Goal: Task Accomplishment & Management: Use online tool/utility

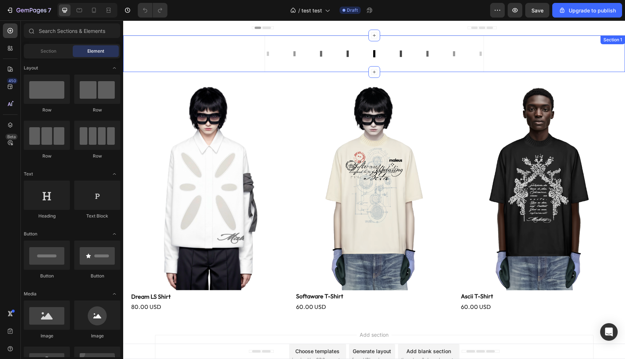
click at [186, 59] on div "Custom Code Section 1" at bounding box center [374, 53] width 502 height 37
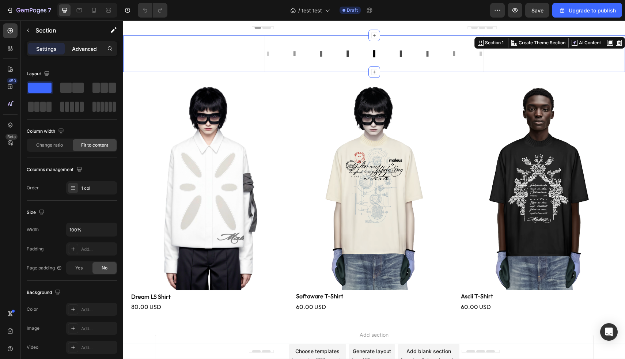
click at [84, 50] on p "Advanced" at bounding box center [84, 49] width 25 height 8
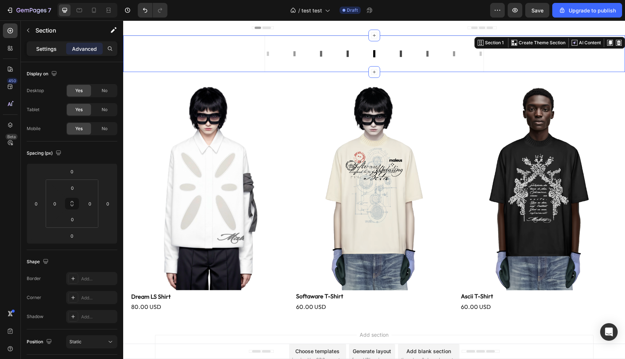
click at [52, 50] on p "Settings" at bounding box center [46, 49] width 20 height 8
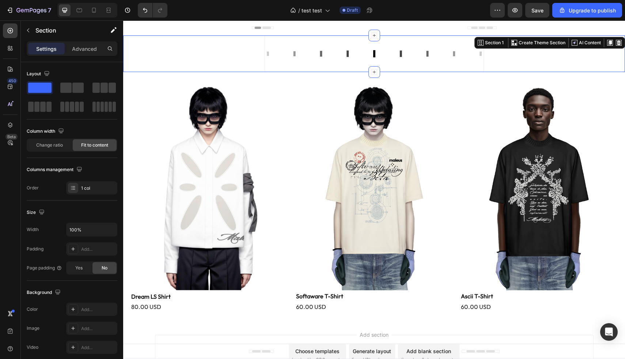
click at [174, 59] on div "Custom Code Section 1 You can create reusable sections Create Theme Section AI …" at bounding box center [374, 53] width 502 height 37
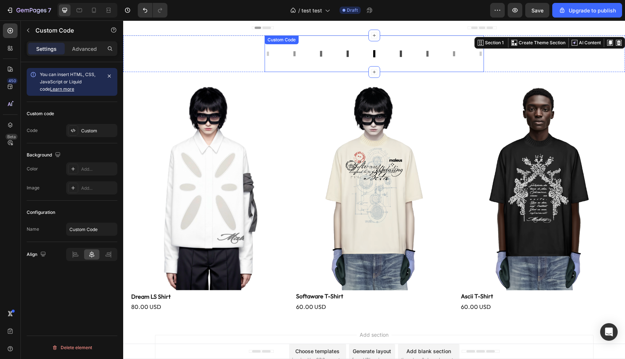
click at [270, 46] on div "Custom Code" at bounding box center [374, 53] width 219 height 37
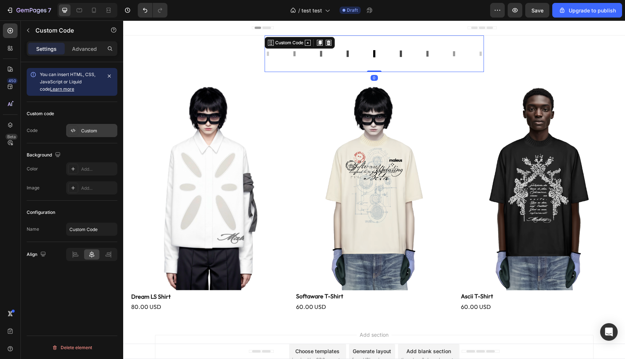
click at [99, 129] on div "Custom" at bounding box center [98, 131] width 34 height 7
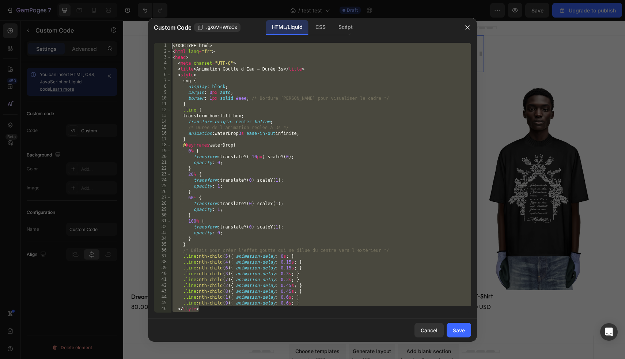
drag, startPoint x: 221, startPoint y: 310, endPoint x: 171, endPoint y: -9, distance: 323.1
click at [171, 0] on html "7 / test test Draft Preview Save Upgrade to publish 450 Beta Sections(18) Eleme…" at bounding box center [312, 0] width 625 height 0
type textarea "<!DOCTYPE html> <html lang="fr">"
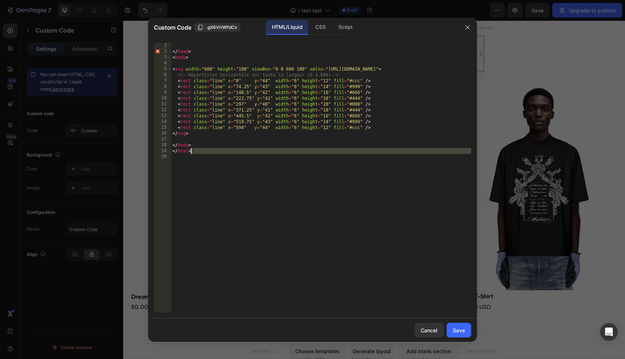
drag, startPoint x: 207, startPoint y: 160, endPoint x: 183, endPoint y: -23, distance: 185.0
click at [183, 0] on html "7 / test test Draft Preview Save Upgrade to publish 450 Beta Sections(18) Eleme…" at bounding box center [312, 0] width 625 height 0
type textarea "</head>"
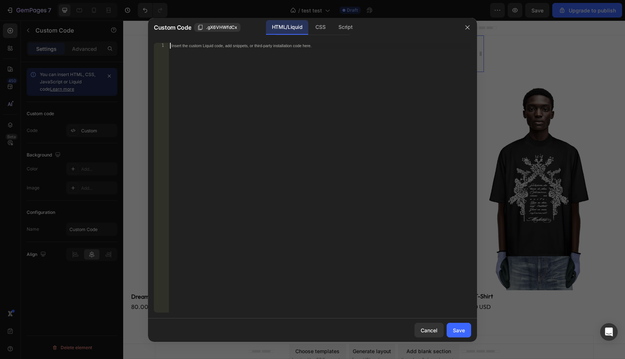
scroll to position [46, 0]
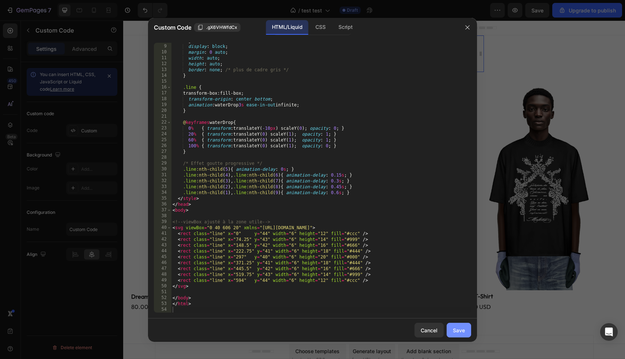
click at [460, 330] on div "Save" at bounding box center [459, 330] width 12 height 8
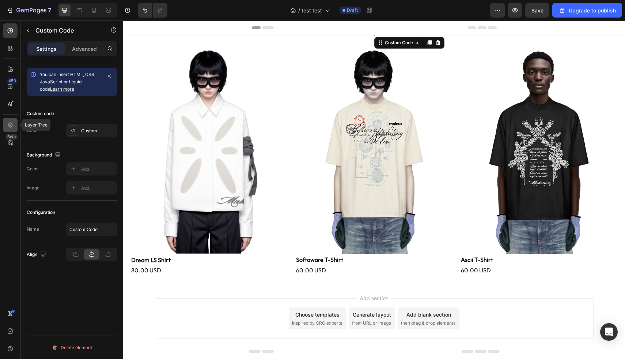
click at [14, 125] on div at bounding box center [10, 125] width 15 height 15
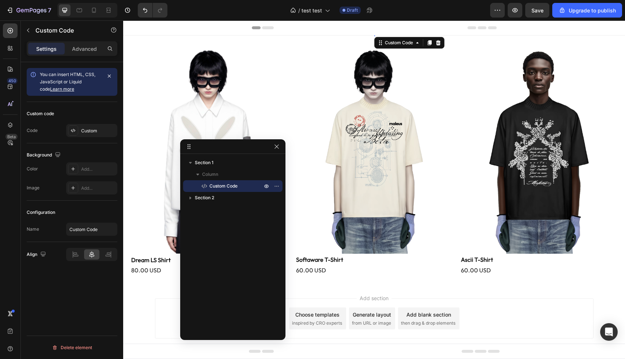
click at [216, 185] on span "Custom Code" at bounding box center [223, 185] width 28 height 7
click at [82, 53] on div "Advanced" at bounding box center [84, 49] width 37 height 12
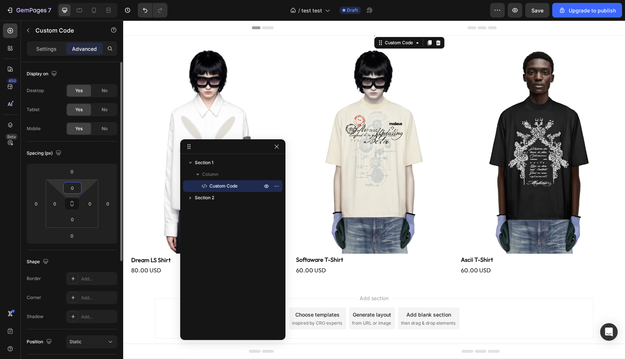
drag, startPoint x: 77, startPoint y: 187, endPoint x: 88, endPoint y: 154, distance: 34.7
click at [88, 154] on div "Spacing (px) 0 0 0 0 0 0 0 0" at bounding box center [72, 195] width 91 height 109
click at [80, 171] on div "0" at bounding box center [72, 172] width 18 height 12
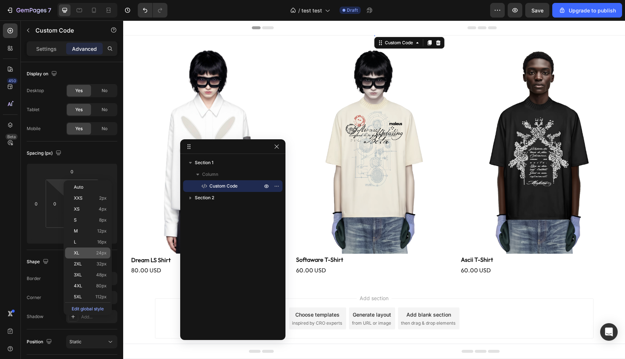
click at [91, 253] on p "XL 24px" at bounding box center [90, 252] width 33 height 5
type input "24"
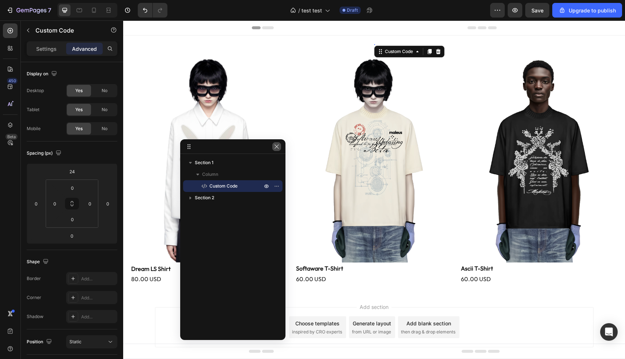
click at [272, 145] on button "button" at bounding box center [276, 146] width 9 height 9
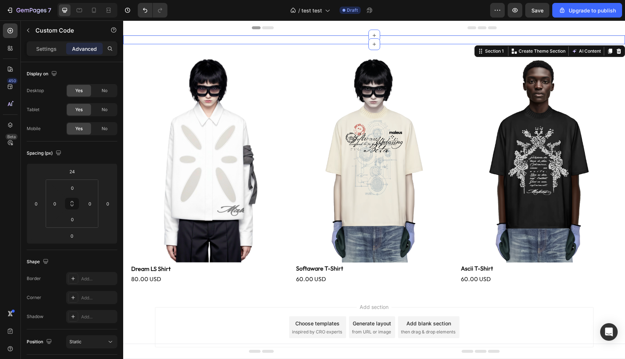
click at [342, 40] on div "Custom Code Section 1 You can create reusable sections Create Theme Section AI …" at bounding box center [374, 39] width 502 height 9
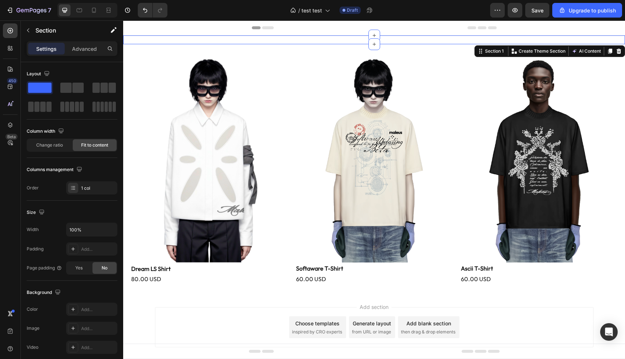
click at [356, 40] on div "Custom Code Section 1 You can create reusable sections Create Theme Section AI …" at bounding box center [374, 39] width 502 height 9
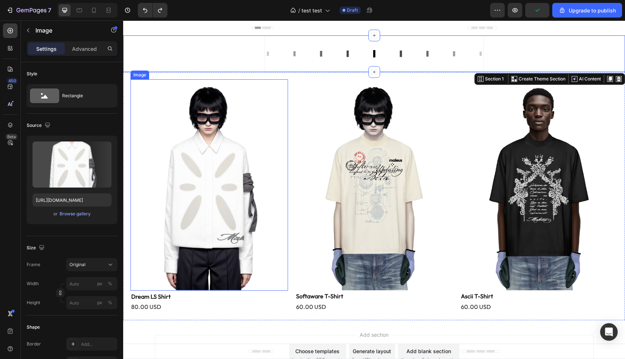
click at [250, 130] on img at bounding box center [209, 184] width 158 height 211
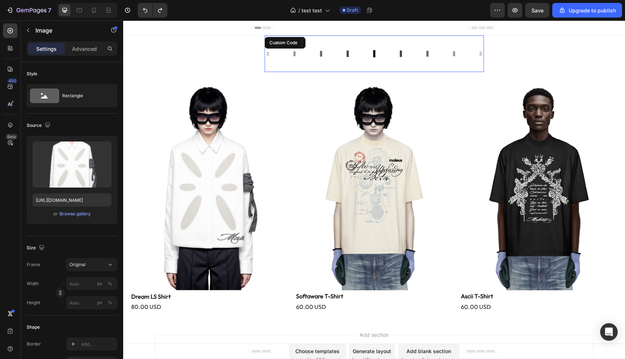
click at [294, 51] on rect at bounding box center [294, 53] width 2 height 5
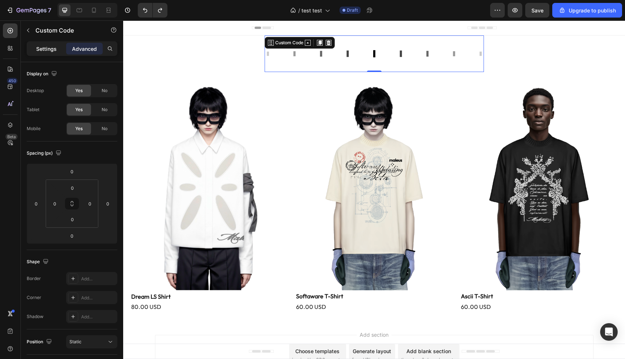
click at [60, 50] on div "Settings" at bounding box center [46, 49] width 37 height 12
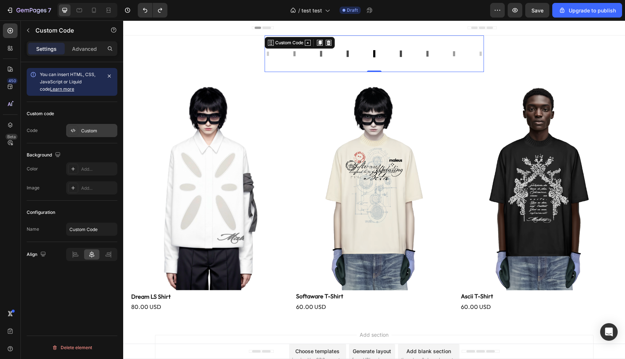
click at [95, 132] on div "Custom" at bounding box center [98, 131] width 34 height 7
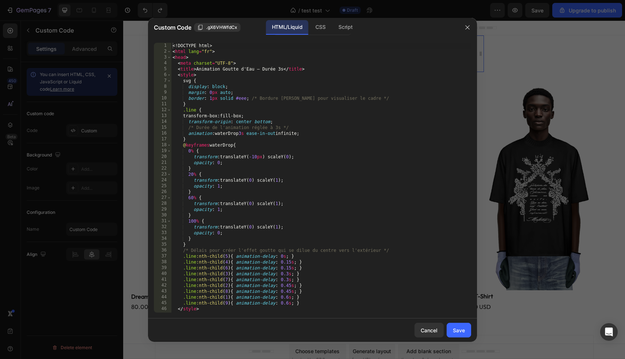
drag, startPoint x: 207, startPoint y: 312, endPoint x: 199, endPoint y: 224, distance: 89.2
click at [199, 224] on div "1 2 3 4 5 6 7 8 9 10 11 12 13 14 15 16 17 18 19 20 21 22 23 24 25 26 27 28 29 3…" at bounding box center [312, 177] width 329 height 281
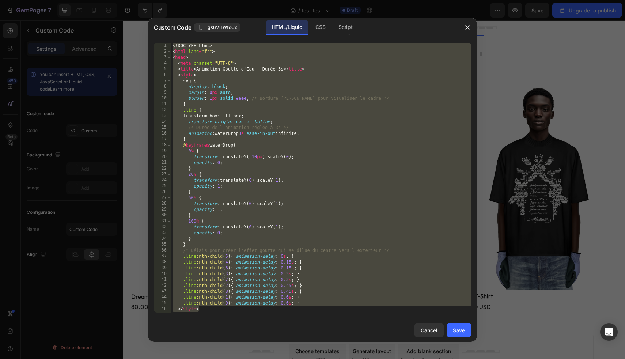
drag, startPoint x: 205, startPoint y: 309, endPoint x: 171, endPoint y: -48, distance: 358.0
click at [171, 0] on html "7 / test test Draft Preview Save Upgrade to publish 450 Beta Sections(18) Eleme…" at bounding box center [312, 0] width 625 height 0
type textarea "<!DOCTYPE html> <html lang="fr">"
click at [433, 329] on div "Cancel" at bounding box center [429, 330] width 17 height 8
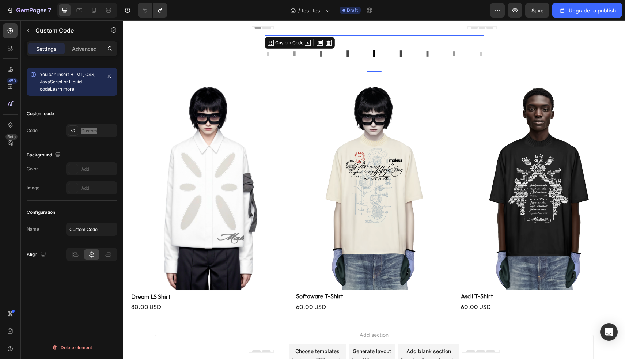
click at [302, 65] on icon at bounding box center [374, 53] width 219 height 37
click at [321, 41] on icon at bounding box center [320, 43] width 4 height 4
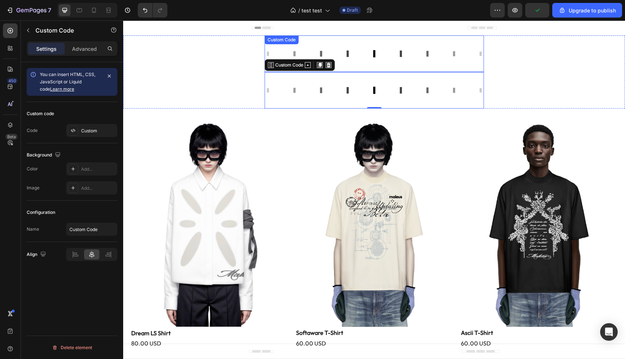
click at [390, 52] on icon at bounding box center [374, 53] width 219 height 37
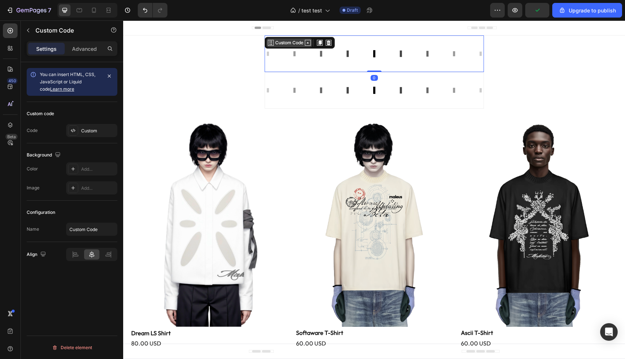
click at [310, 42] on icon at bounding box center [308, 43] width 6 height 6
click at [310, 43] on icon at bounding box center [308, 43] width 6 height 6
click at [92, 129] on div "Custom" at bounding box center [98, 131] width 34 height 7
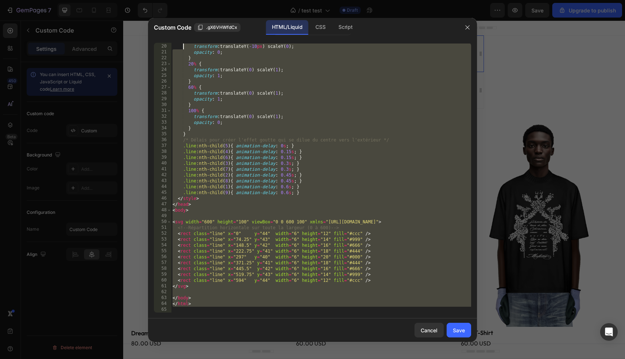
scroll to position [0, 0]
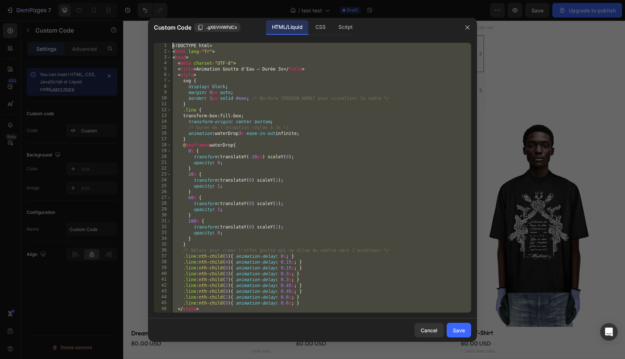
drag, startPoint x: 200, startPoint y: 311, endPoint x: 180, endPoint y: -23, distance: 334.6
click at [180, 0] on html "7 / test test Draft Preview Save Upgrade to publish 450 Beta Sections(18) Eleme…" at bounding box center [312, 0] width 625 height 0
type textarea "<!DOCTYPE html> <html lang="fr">"
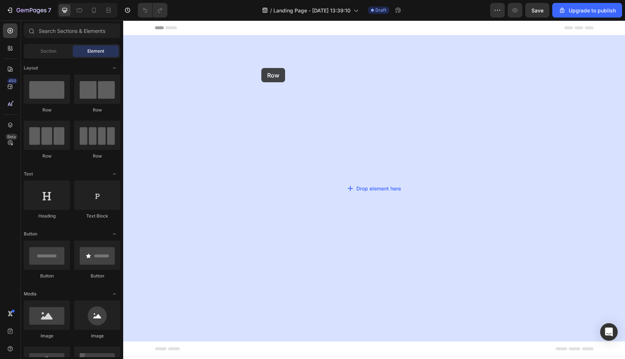
drag, startPoint x: 169, startPoint y: 117, endPoint x: 262, endPoint y: 68, distance: 104.8
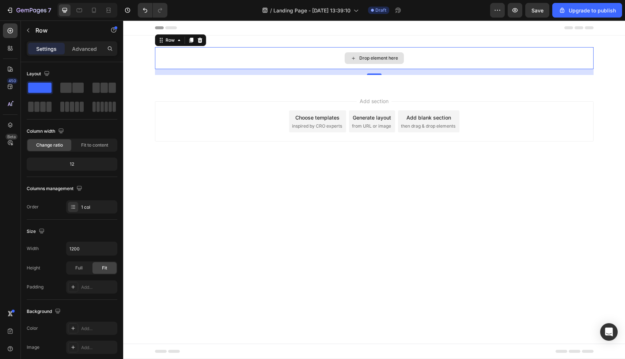
click at [367, 60] on div "Drop element here" at bounding box center [378, 58] width 39 height 6
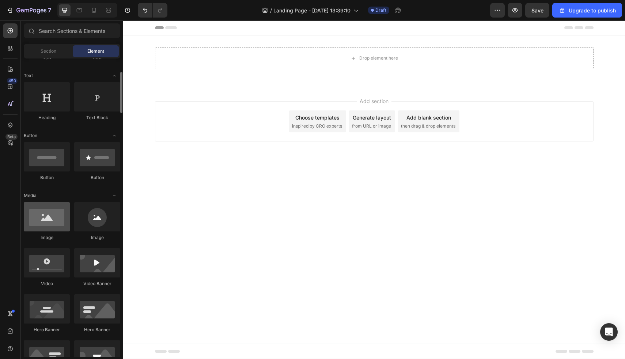
scroll to position [109, 0]
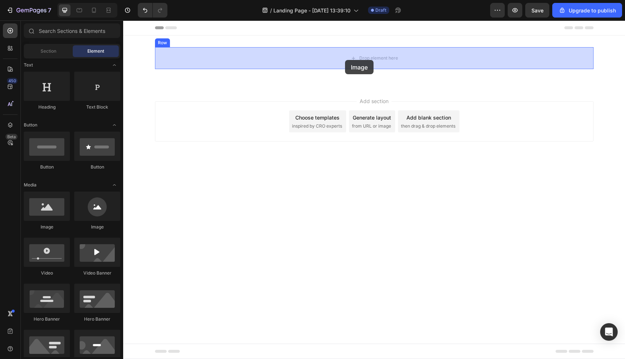
drag, startPoint x: 169, startPoint y: 236, endPoint x: 345, endPoint y: 60, distance: 249.1
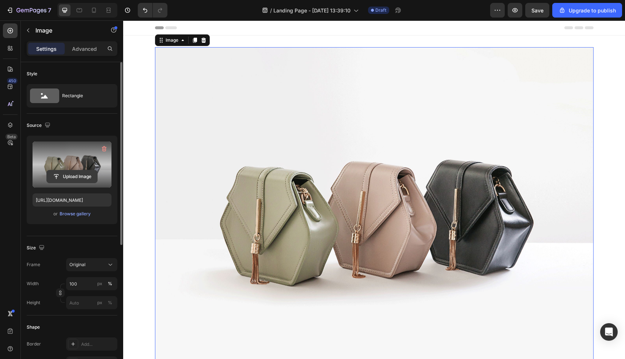
click at [80, 177] on input "file" at bounding box center [72, 176] width 50 height 12
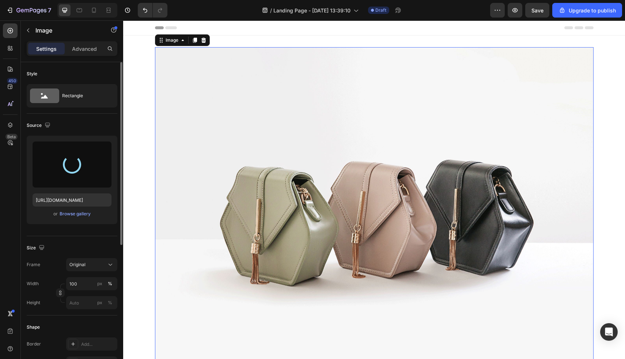
type input "[URL][DOMAIN_NAME]"
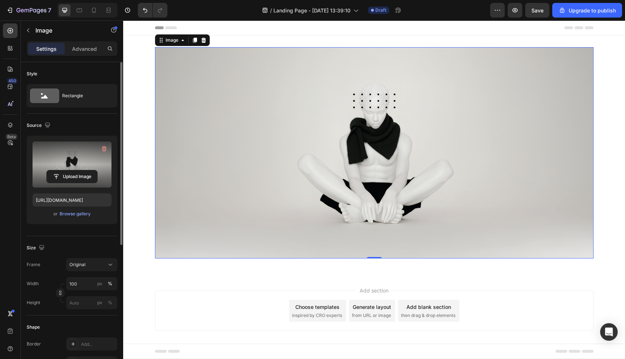
click at [228, 293] on div "Add section Choose templates inspired by CRO experts Generate layout from URL o…" at bounding box center [374, 311] width 439 height 40
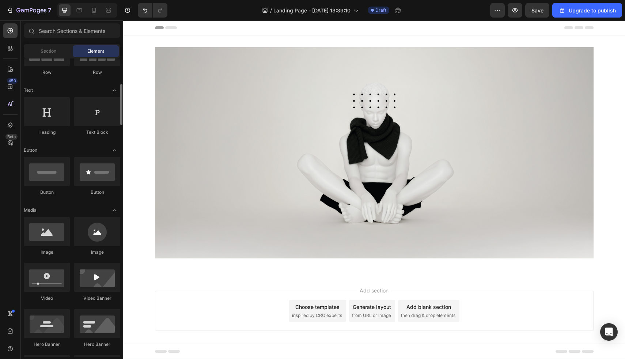
scroll to position [57, 0]
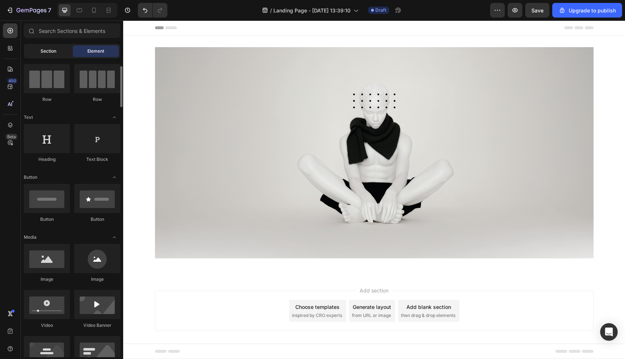
click at [58, 52] on div "Section" at bounding box center [48, 51] width 46 height 12
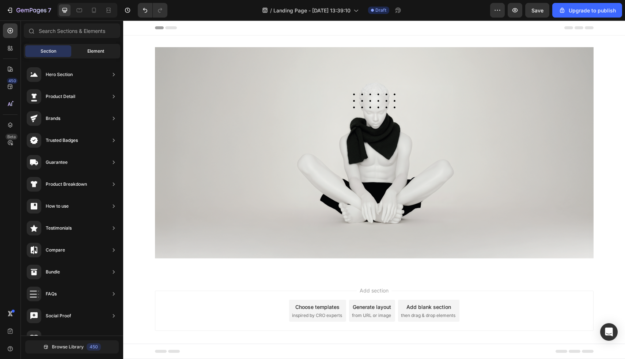
click at [79, 51] on div "Element" at bounding box center [96, 51] width 46 height 12
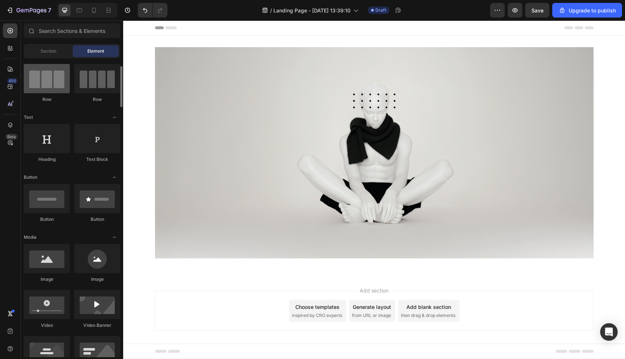
scroll to position [0, 0]
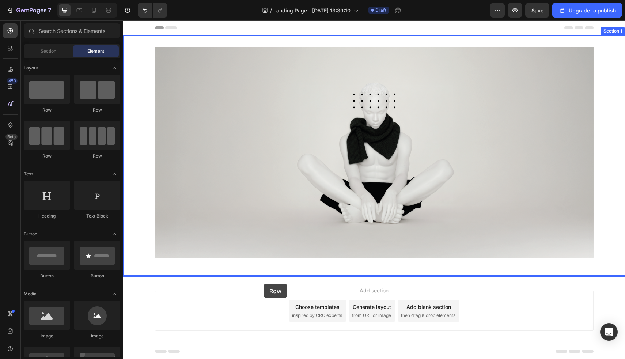
drag, startPoint x: 134, startPoint y: 181, endPoint x: 263, endPoint y: 283, distance: 165.0
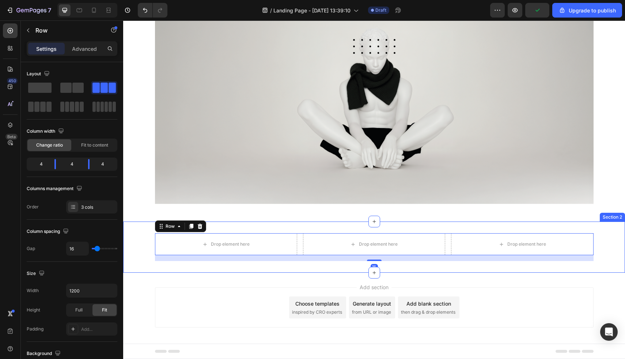
scroll to position [58, 0]
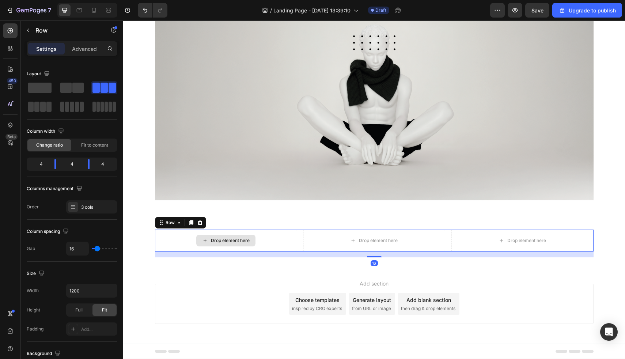
click at [225, 240] on div "Drop element here" at bounding box center [230, 241] width 39 height 6
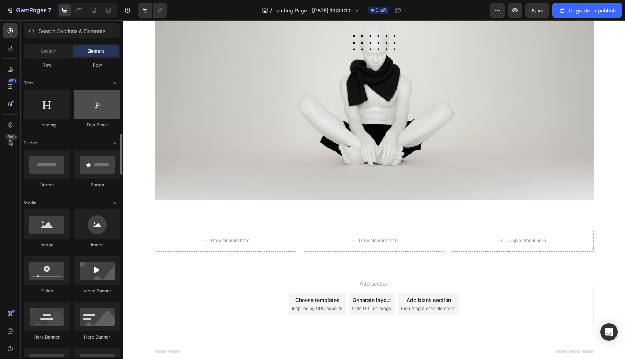
scroll to position [219, 0]
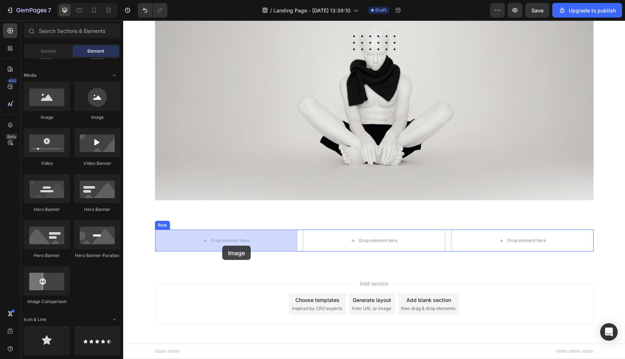
drag, startPoint x: 184, startPoint y: 122, endPoint x: 223, endPoint y: 245, distance: 128.6
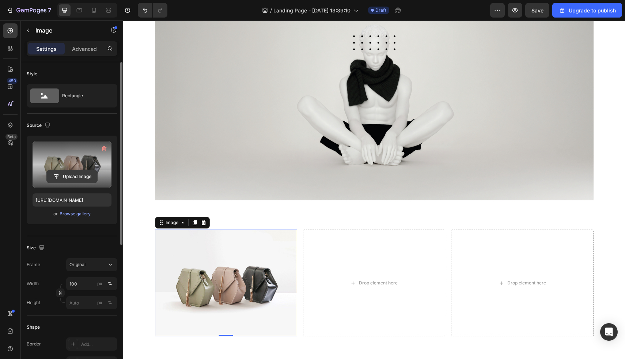
click at [80, 174] on input "file" at bounding box center [72, 176] width 50 height 12
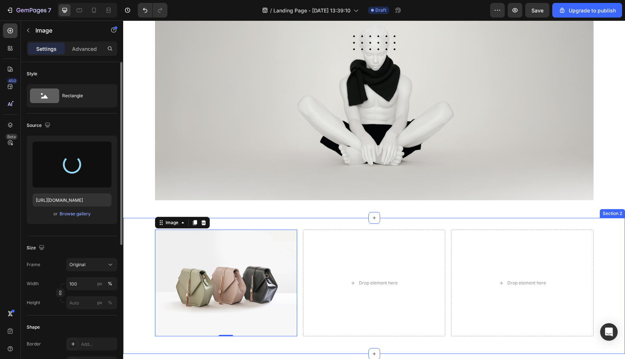
type input "[URL][DOMAIN_NAME]"
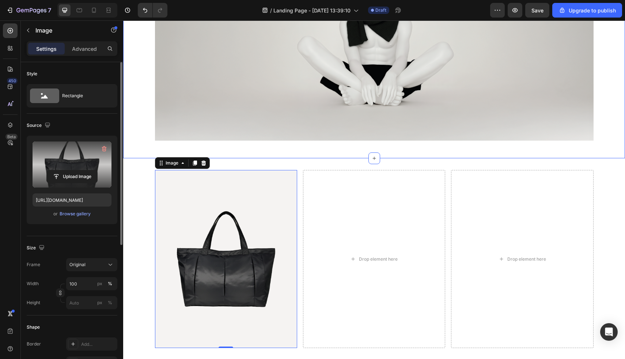
scroll to position [185, 0]
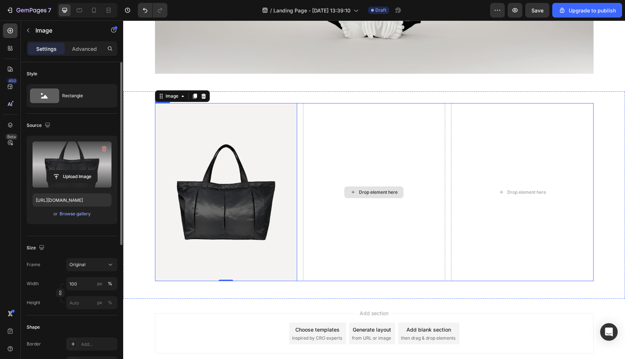
click at [363, 172] on div "Drop element here" at bounding box center [374, 192] width 142 height 178
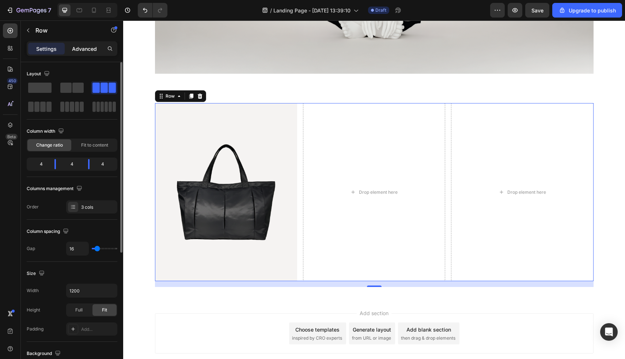
click at [80, 45] on p "Advanced" at bounding box center [84, 49] width 25 height 8
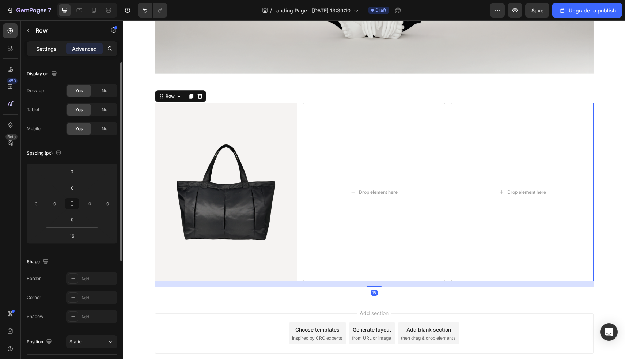
click at [48, 49] on p "Settings" at bounding box center [46, 49] width 20 height 8
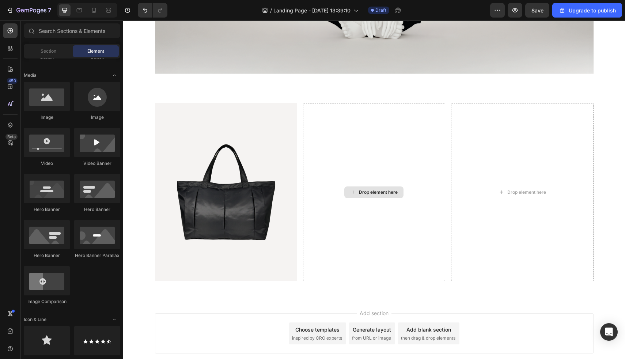
click at [383, 196] on div "Drop element here" at bounding box center [373, 192] width 59 height 12
click at [47, 101] on div at bounding box center [47, 96] width 46 height 29
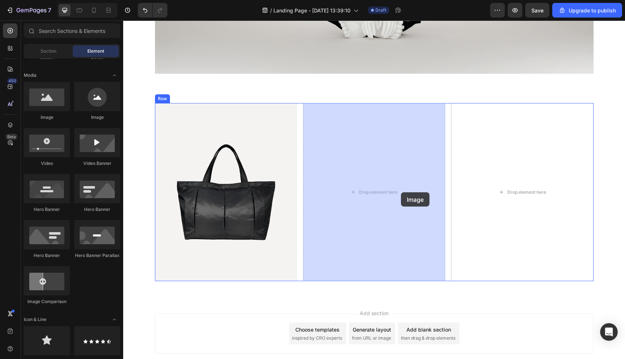
drag, startPoint x: 179, startPoint y: 125, endPoint x: 397, endPoint y: 194, distance: 229.3
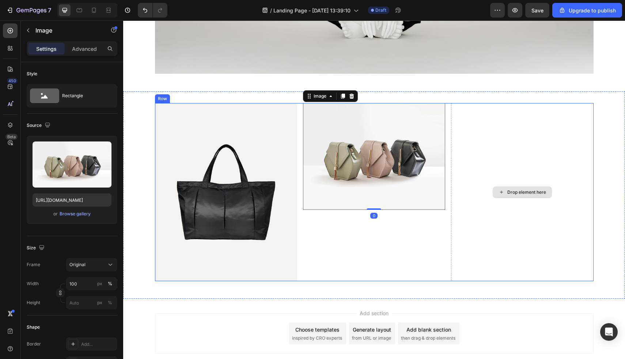
click at [523, 186] on div "Drop element here" at bounding box center [522, 192] width 142 height 178
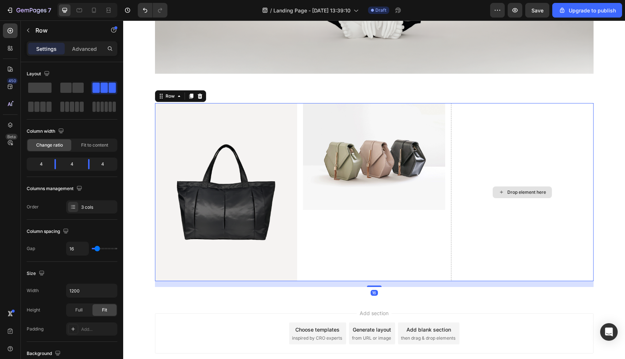
click at [532, 196] on div "Drop element here" at bounding box center [522, 192] width 59 height 12
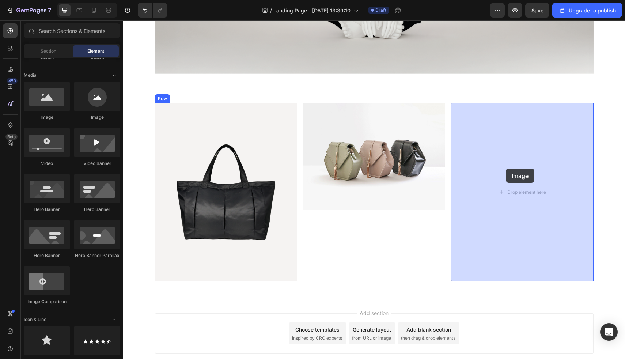
drag, startPoint x: 178, startPoint y: 120, endPoint x: 511, endPoint y: 171, distance: 337.2
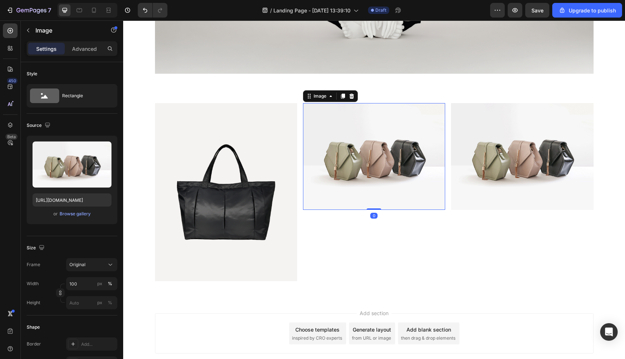
click at [371, 169] on img at bounding box center [374, 156] width 142 height 107
click at [80, 215] on div "Browse gallery" at bounding box center [75, 214] width 31 height 7
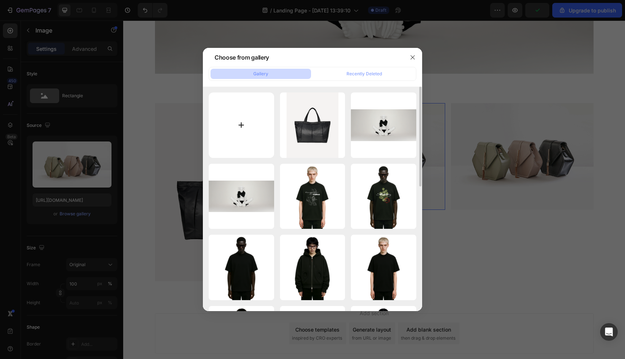
click at [242, 121] on input "file" at bounding box center [241, 124] width 65 height 65
type input "C:\fakepath\ECOM 26_Plan de travail 1 copie.png"
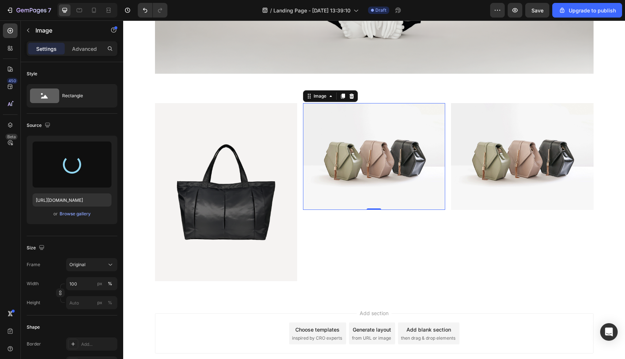
type input "[URL][DOMAIN_NAME]"
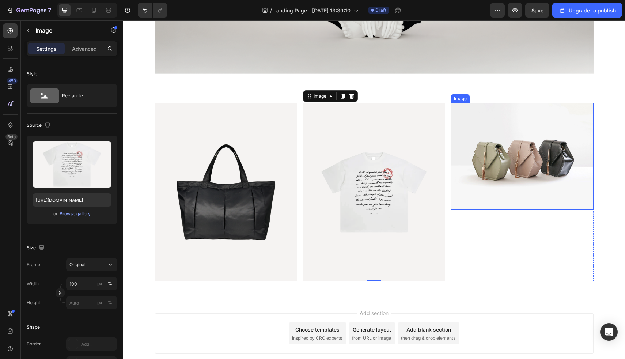
click at [535, 168] on img at bounding box center [522, 156] width 142 height 107
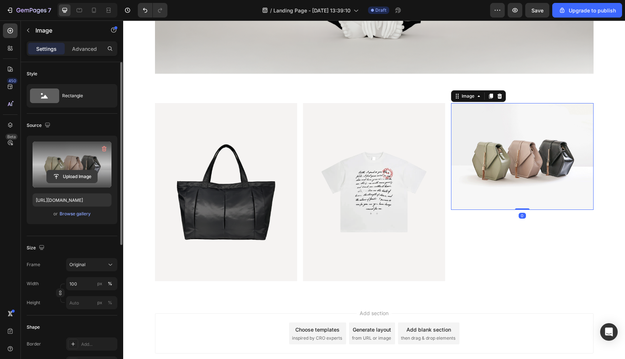
click at [72, 176] on input "file" at bounding box center [72, 176] width 50 height 12
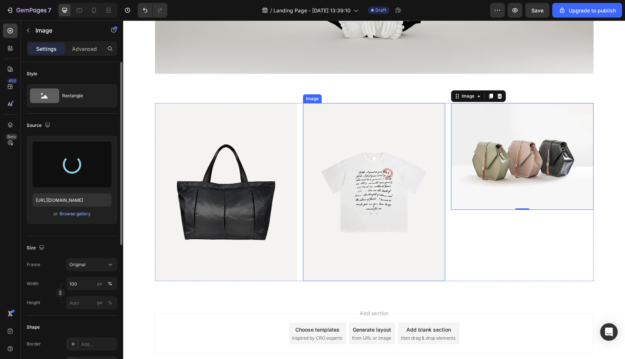
type input "[URL][DOMAIN_NAME]"
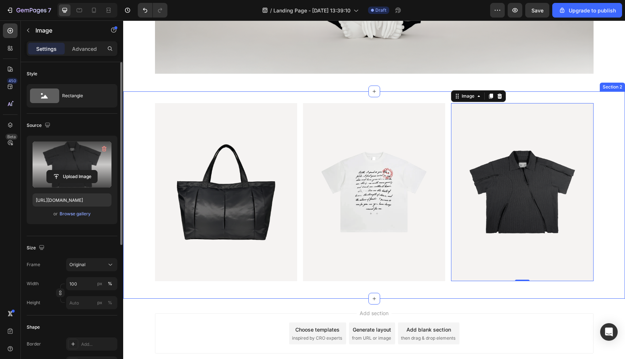
click at [604, 84] on div "Section 2" at bounding box center [612, 87] width 25 height 9
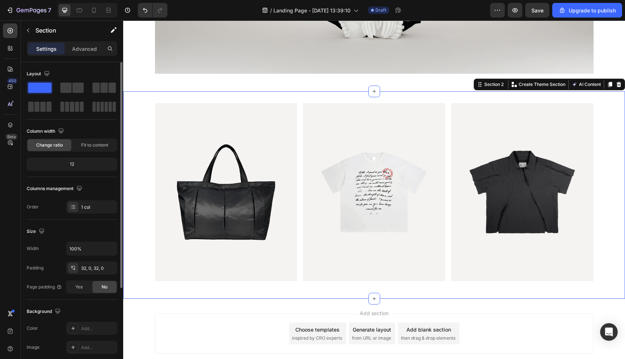
click at [605, 110] on div "Image Image Image Row" at bounding box center [374, 195] width 502 height 184
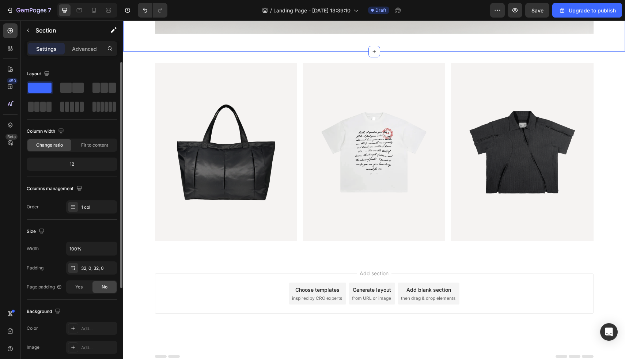
scroll to position [230, 0]
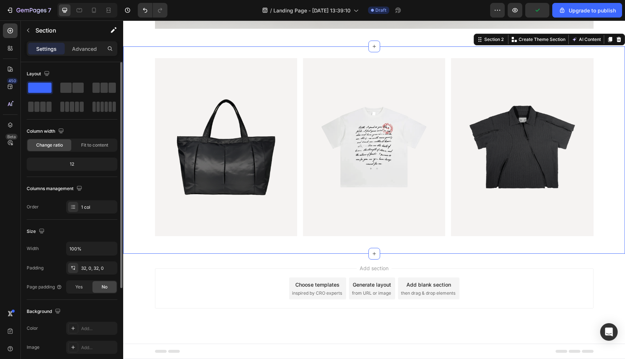
click at [143, 91] on div "Image Image Image Row" at bounding box center [374, 150] width 502 height 184
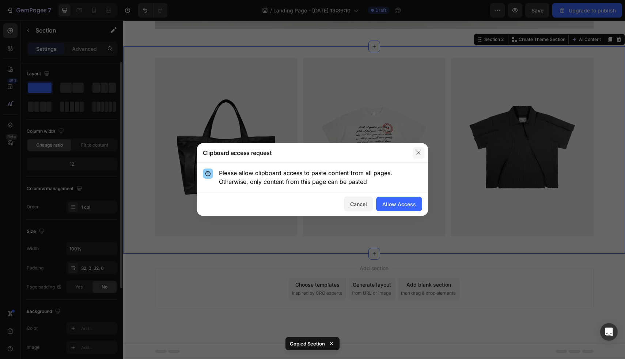
click at [420, 149] on button "button" at bounding box center [419, 153] width 12 height 12
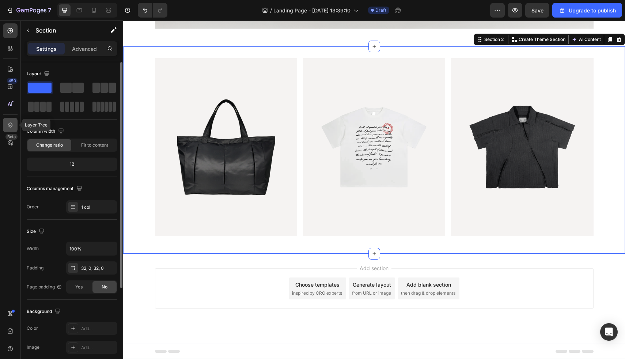
click at [12, 122] on icon at bounding box center [10, 124] width 7 height 7
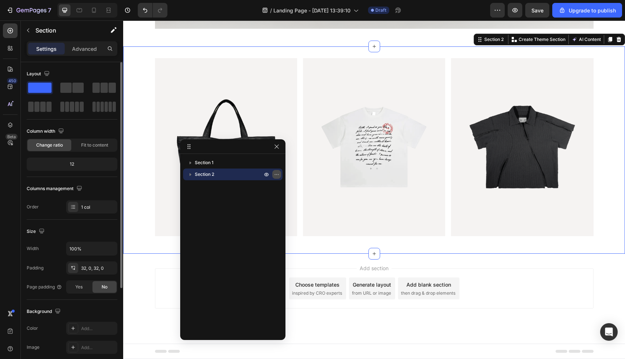
click at [277, 174] on icon "button" at bounding box center [277, 174] width 6 height 6
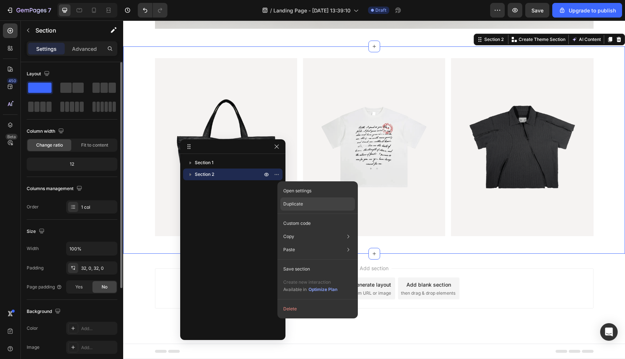
click at [301, 202] on p "Duplicate" at bounding box center [293, 204] width 20 height 7
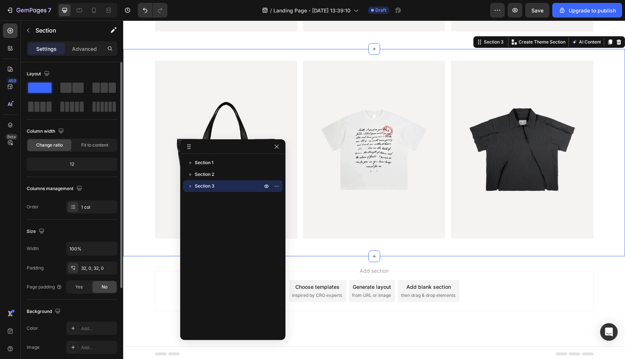
scroll to position [436, 0]
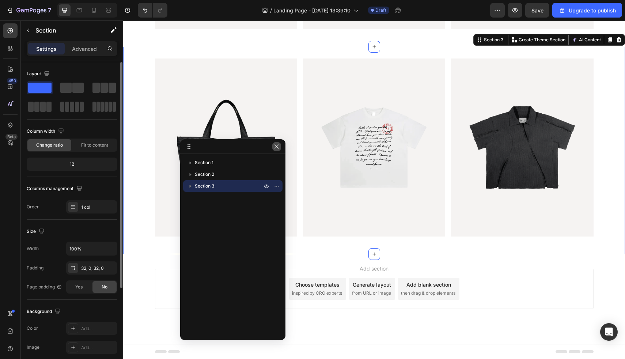
click at [278, 148] on icon "button" at bounding box center [277, 147] width 6 height 6
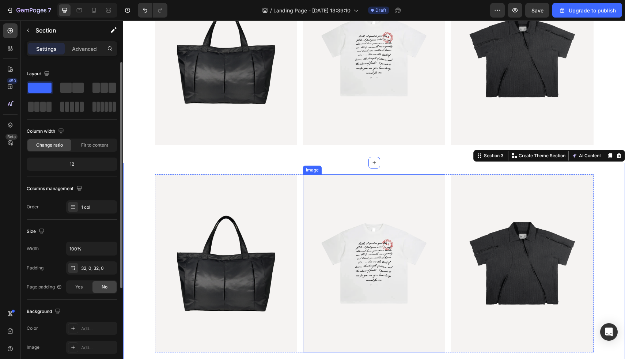
scroll to position [312, 0]
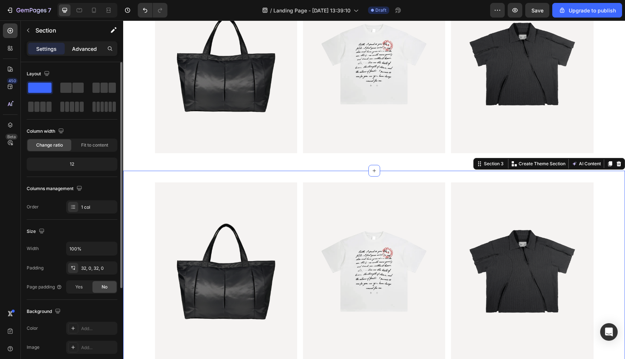
click at [86, 45] on p "Advanced" at bounding box center [84, 49] width 25 height 8
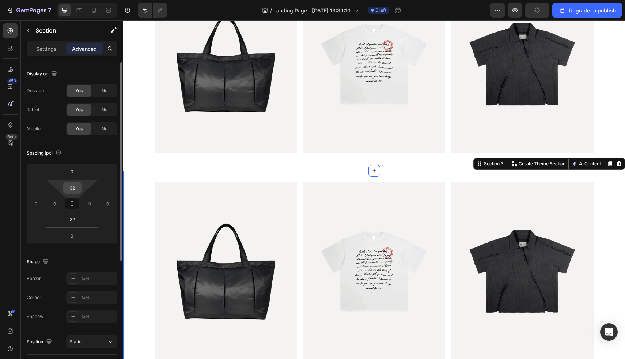
click at [75, 188] on input "32" at bounding box center [72, 187] width 15 height 11
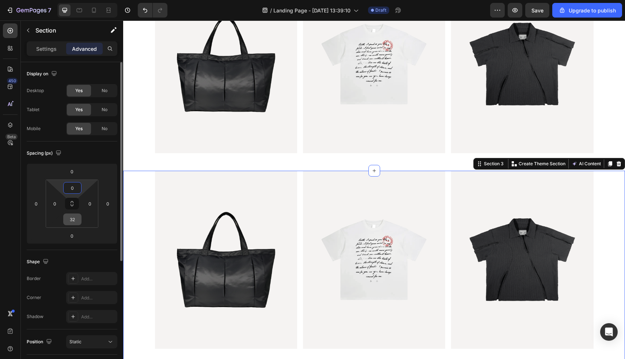
type input "0"
click at [74, 223] on input "32" at bounding box center [72, 219] width 15 height 11
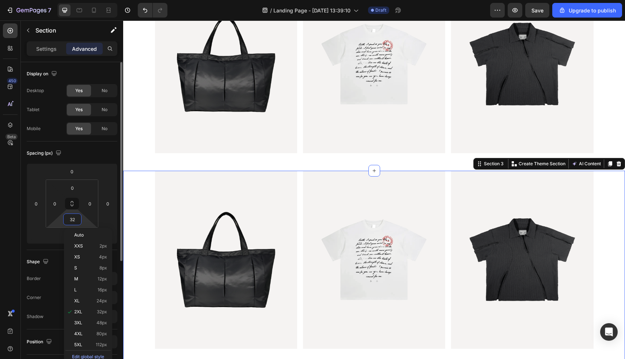
type input "0"
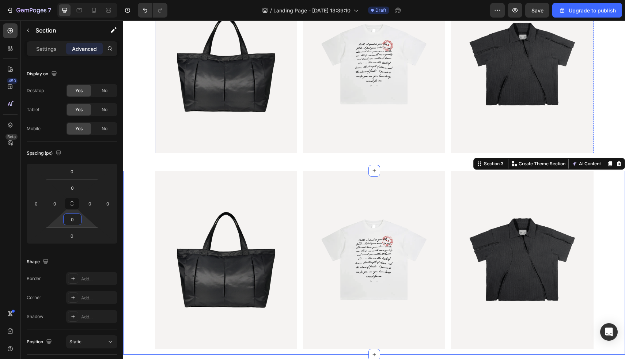
click at [198, 141] on img at bounding box center [226, 64] width 142 height 178
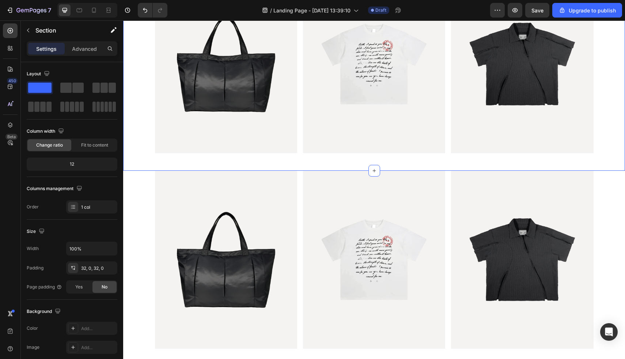
click at [146, 80] on div "Image Image Image Row" at bounding box center [374, 67] width 502 height 184
click at [82, 49] on p "Advanced" at bounding box center [84, 49] width 25 height 8
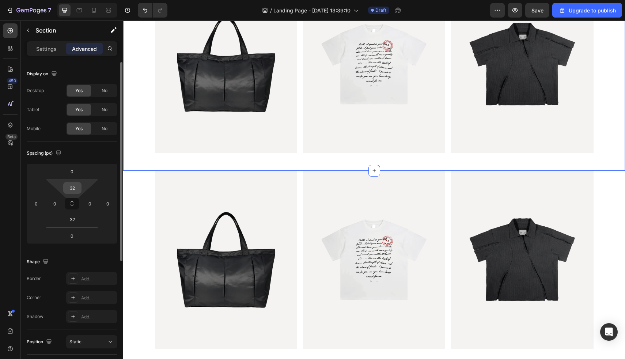
click at [76, 183] on input "32" at bounding box center [72, 187] width 15 height 11
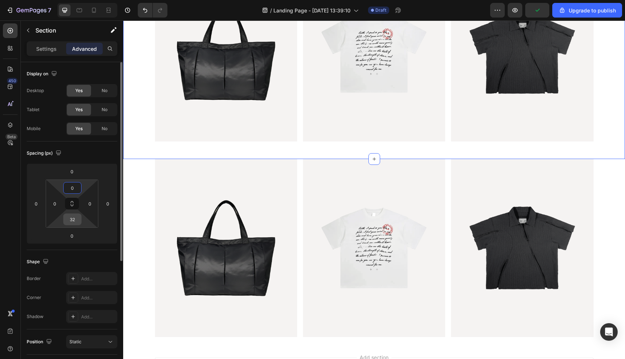
type input "0"
click at [79, 221] on input "32" at bounding box center [72, 219] width 15 height 11
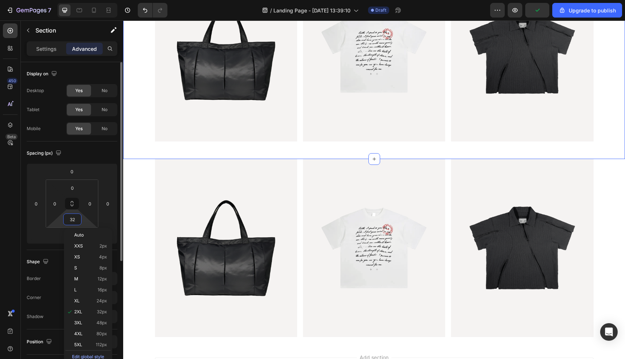
type input "0"
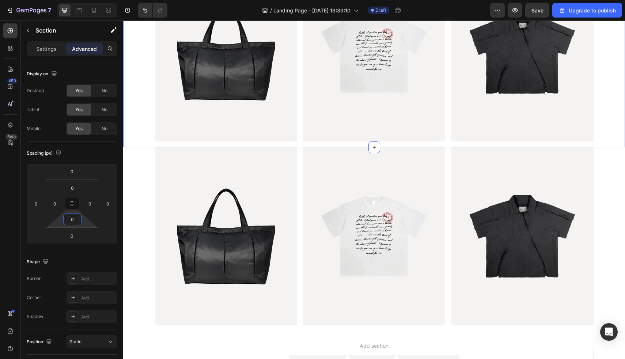
click at [134, 207] on div "Image Image Image Row" at bounding box center [374, 239] width 502 height 184
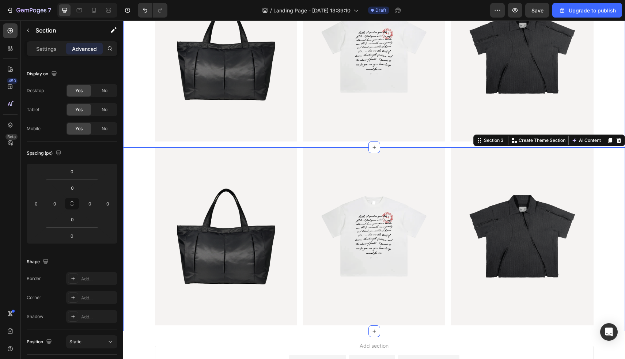
click at [141, 110] on div "Image Image Image Row" at bounding box center [374, 55] width 502 height 184
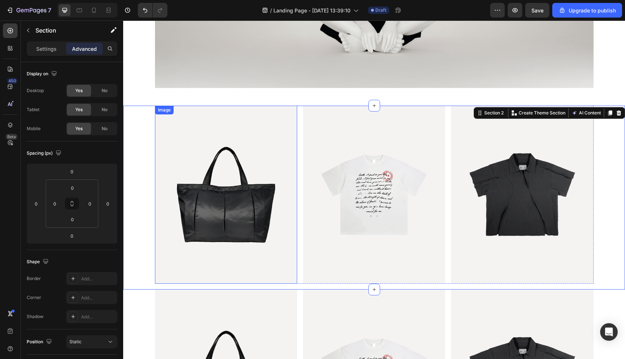
scroll to position [175, 0]
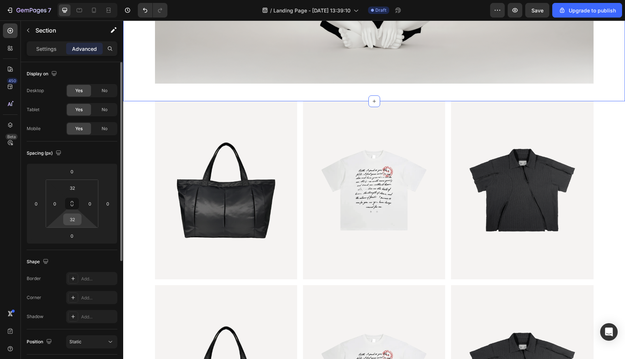
click at [75, 218] on input "32" at bounding box center [72, 219] width 15 height 11
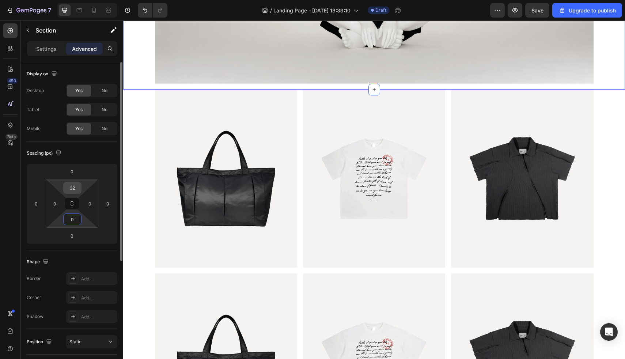
type input "0"
click at [77, 192] on input "32" at bounding box center [72, 187] width 15 height 11
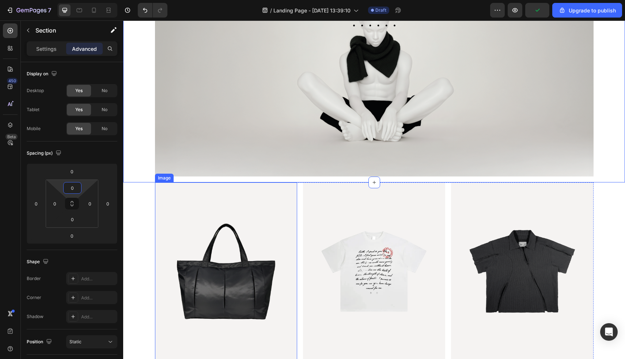
scroll to position [0, 0]
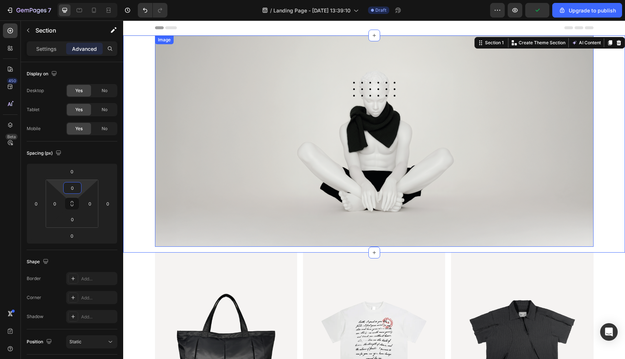
type input "0"
click at [134, 95] on div "Image Row" at bounding box center [374, 143] width 502 height 217
click at [609, 148] on div "Image Row" at bounding box center [374, 143] width 502 height 217
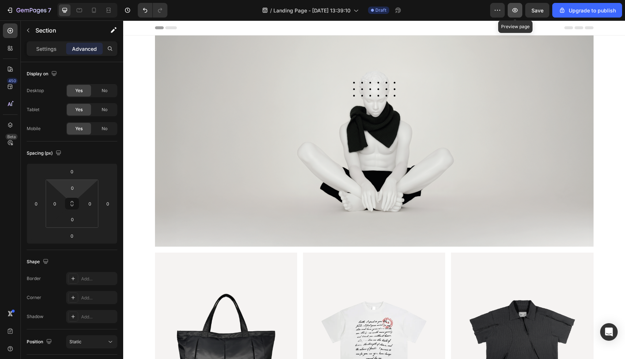
click at [511, 5] on button "button" at bounding box center [515, 10] width 15 height 15
click at [133, 82] on div "Image Row" at bounding box center [374, 143] width 502 height 217
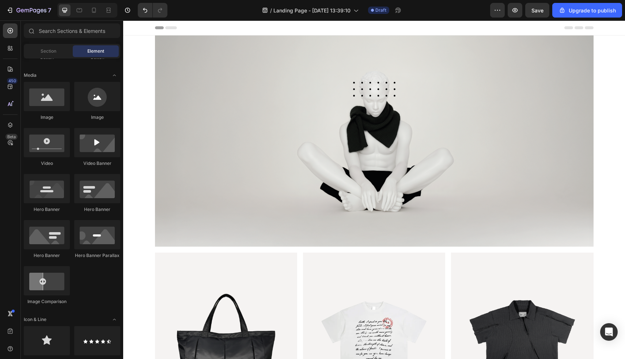
click at [195, 26] on div "Header" at bounding box center [374, 27] width 439 height 15
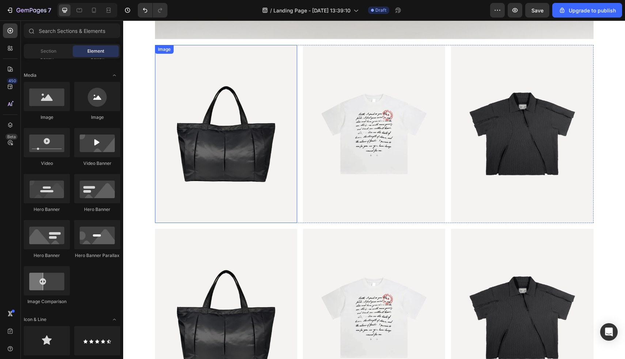
scroll to position [214, 0]
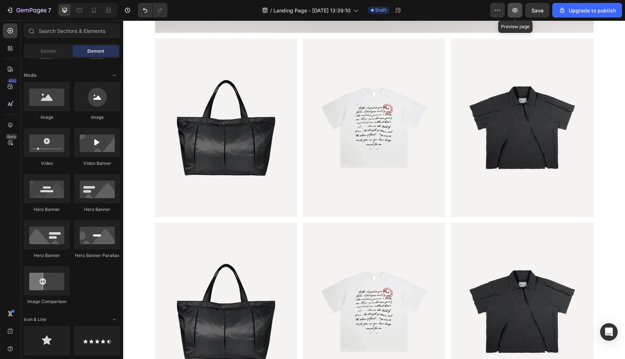
click at [518, 13] on icon "button" at bounding box center [514, 10] width 7 height 7
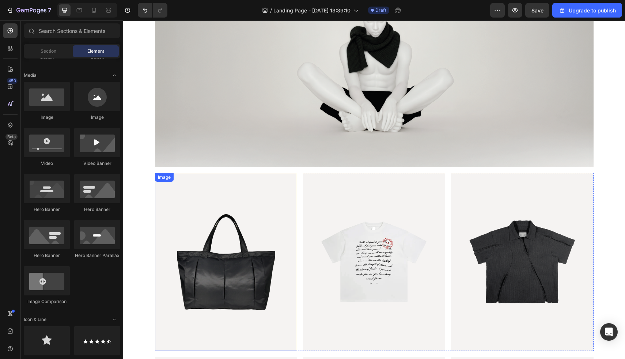
scroll to position [0, 0]
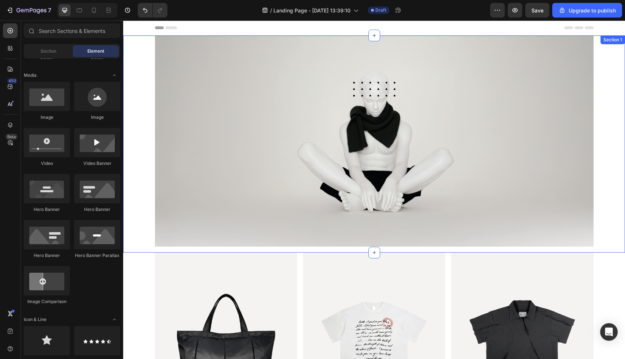
click at [145, 87] on div "Image Row" at bounding box center [374, 143] width 502 height 217
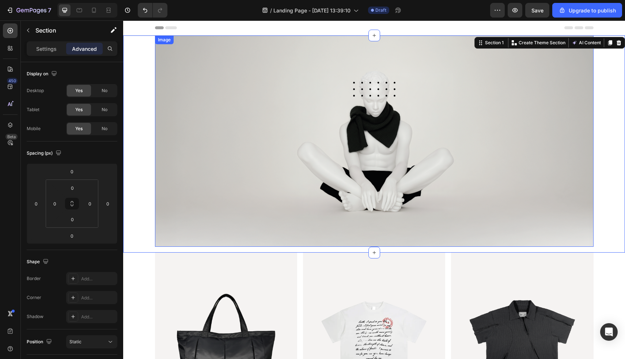
click at [155, 139] on img at bounding box center [374, 140] width 439 height 211
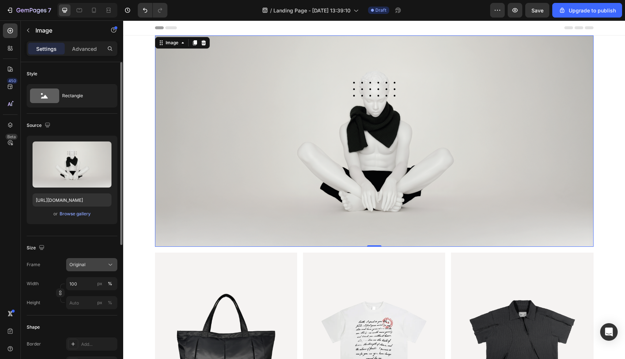
click at [106, 266] on div "Original" at bounding box center [91, 264] width 45 height 7
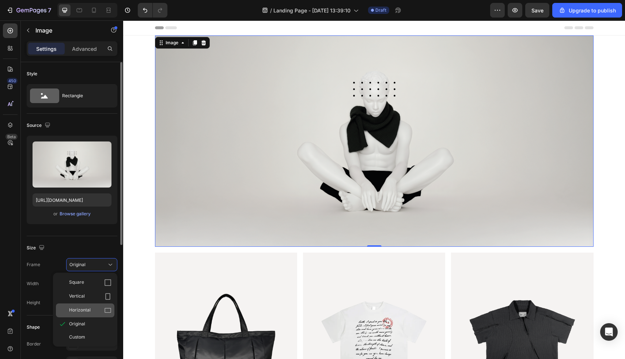
click at [95, 309] on div "Horizontal" at bounding box center [90, 310] width 42 height 7
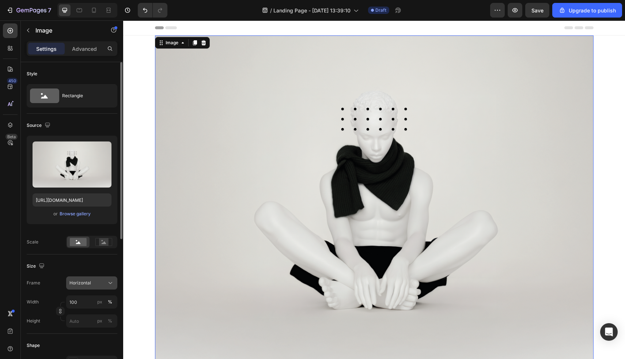
click at [105, 284] on div "Horizontal" at bounding box center [87, 283] width 36 height 7
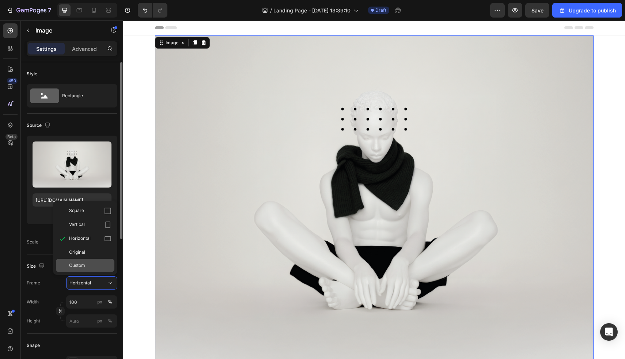
click at [96, 264] on div "Custom" at bounding box center [90, 265] width 42 height 7
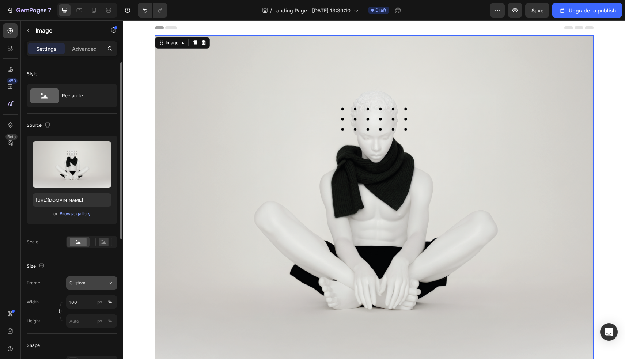
click at [101, 276] on button "Custom" at bounding box center [91, 282] width 51 height 13
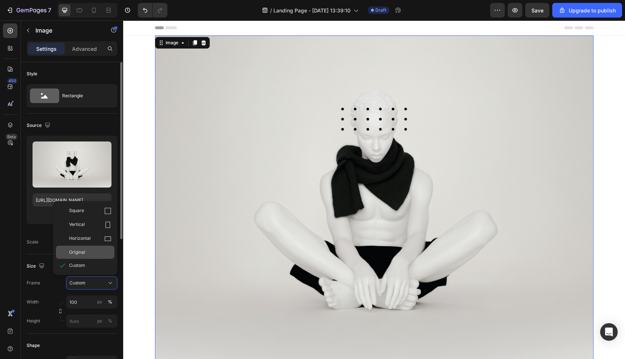
click at [91, 252] on div "Original" at bounding box center [90, 252] width 42 height 7
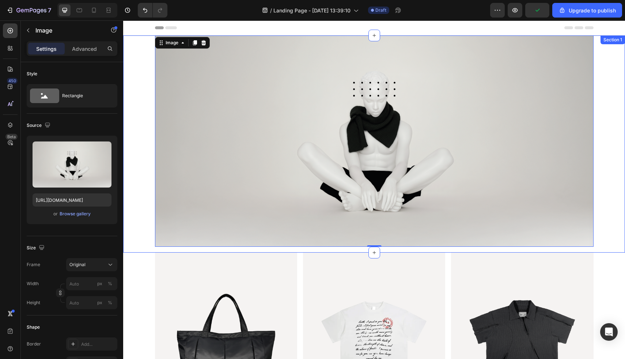
click at [613, 140] on div "Image 0 Row" at bounding box center [374, 143] width 502 height 217
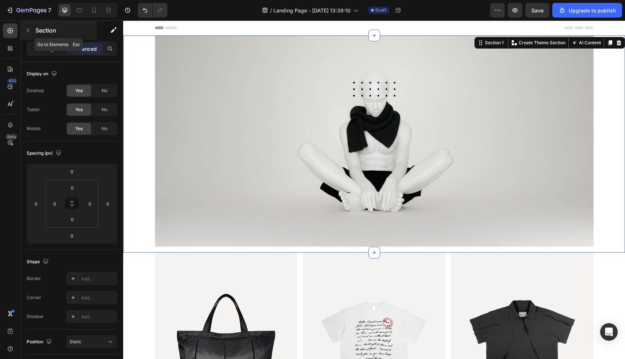
click at [54, 30] on p "Section" at bounding box center [65, 30] width 60 height 9
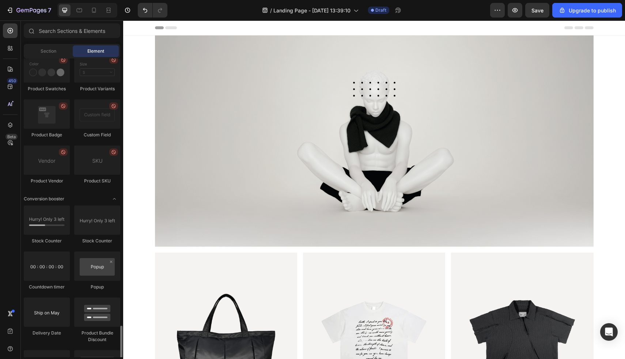
scroll to position [1868, 0]
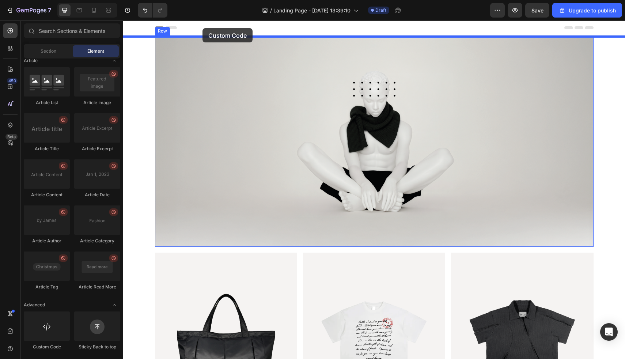
drag, startPoint x: 173, startPoint y: 337, endPoint x: 202, endPoint y: 28, distance: 310.2
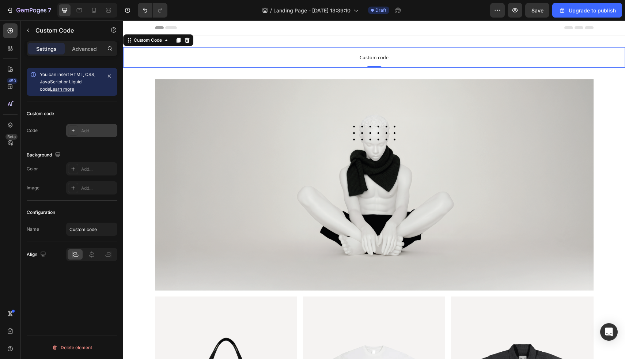
click at [86, 128] on div "Add..." at bounding box center [98, 131] width 34 height 7
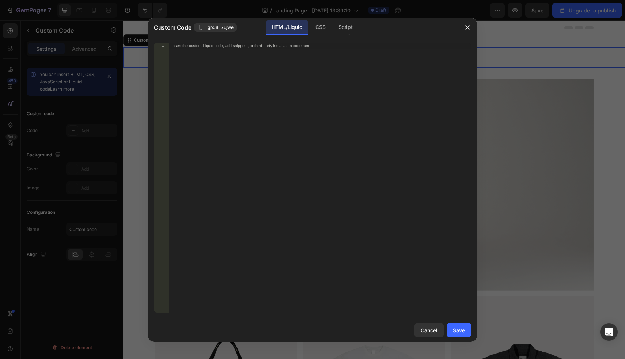
click at [211, 60] on div "Insert the custom Liquid code, add snippets, or third-party installation code h…" at bounding box center [319, 183] width 303 height 281
paste textarea "</style>"
type textarea "</style>"
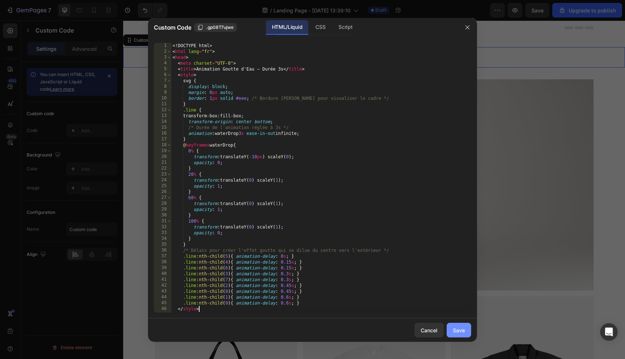
click at [460, 330] on div "Save" at bounding box center [459, 330] width 12 height 8
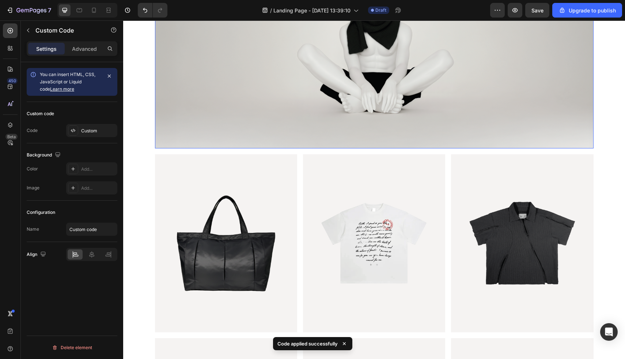
scroll to position [0, 0]
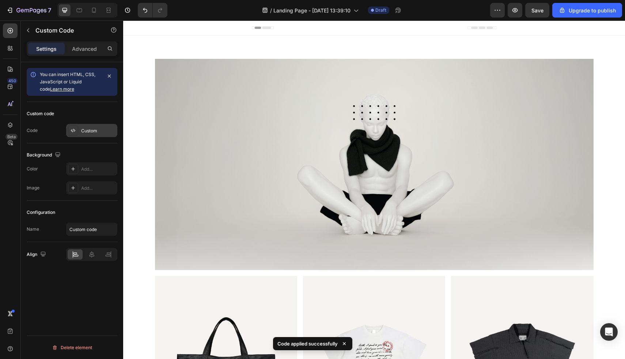
click at [94, 130] on div "Custom" at bounding box center [98, 131] width 34 height 7
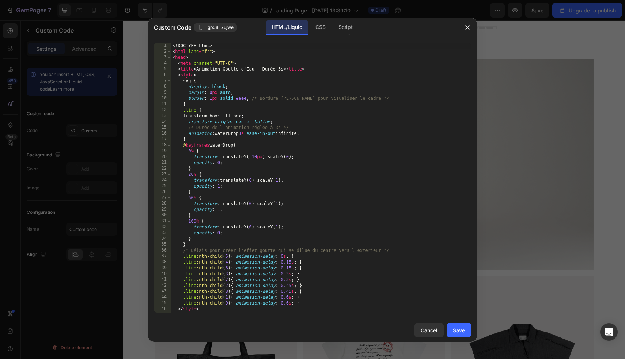
click at [126, 100] on div at bounding box center [312, 179] width 625 height 359
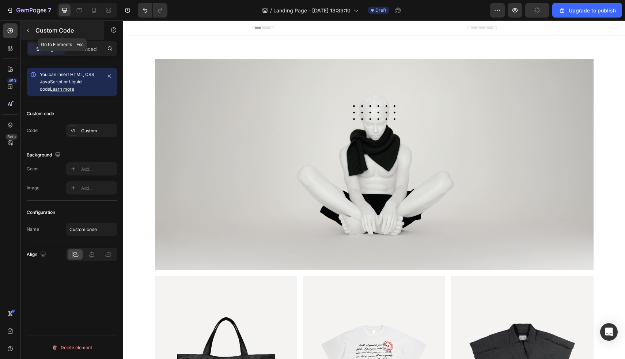
click at [29, 31] on icon "button" at bounding box center [28, 30] width 6 height 6
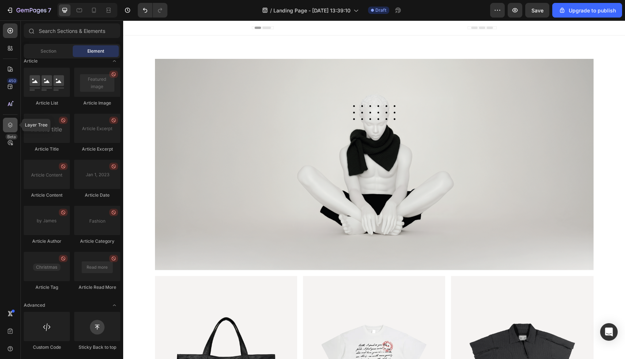
click at [11, 126] on icon at bounding box center [10, 124] width 5 height 5
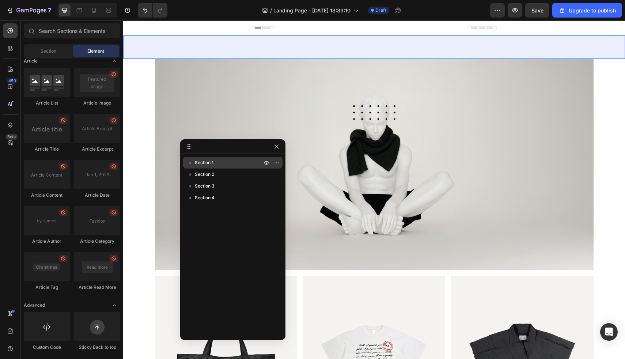
click at [223, 157] on div "Section 1" at bounding box center [233, 163] width 94 height 12
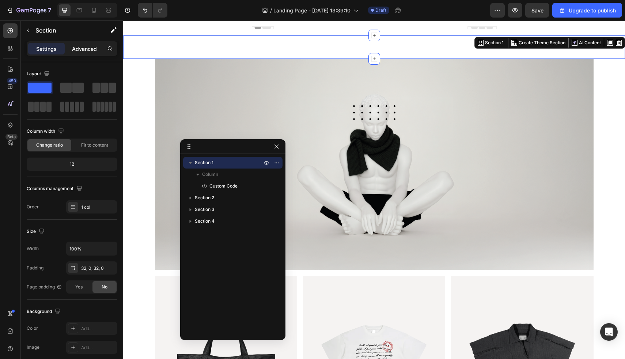
click at [81, 46] on p "Advanced" at bounding box center [84, 49] width 25 height 8
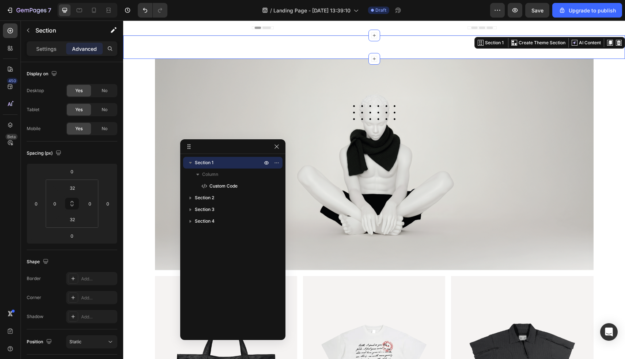
drag, startPoint x: 221, startPoint y: 187, endPoint x: 220, endPoint y: 166, distance: 21.6
click at [220, 166] on div "Section 1 Column Custom Code" at bounding box center [232, 174] width 99 height 35
click at [197, 174] on icon "button" at bounding box center [197, 175] width 3 height 2
click at [217, 176] on span "Column" at bounding box center [210, 174] width 16 height 7
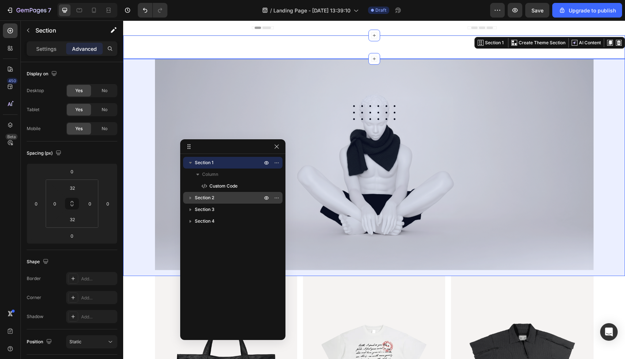
click at [238, 192] on div "Section 2" at bounding box center [233, 198] width 94 height 12
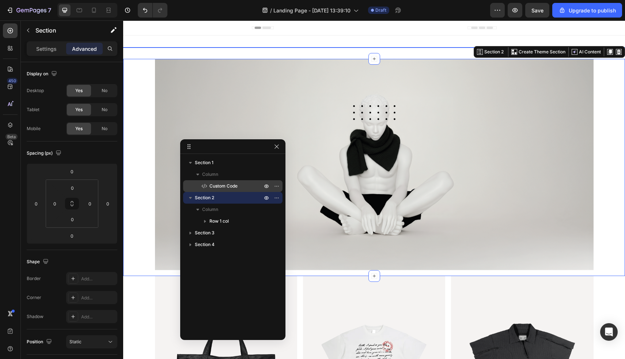
click at [242, 184] on p "Custom Code" at bounding box center [228, 185] width 54 height 7
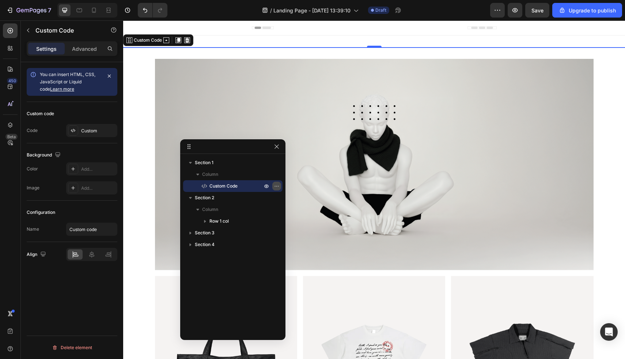
click at [274, 187] on icon "button" at bounding box center [277, 186] width 6 height 6
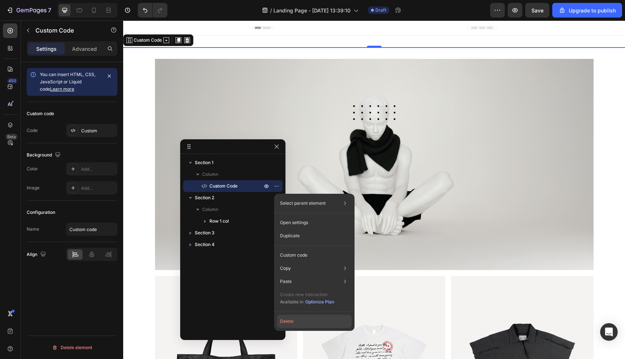
click at [292, 321] on button "Delete" at bounding box center [314, 321] width 75 height 13
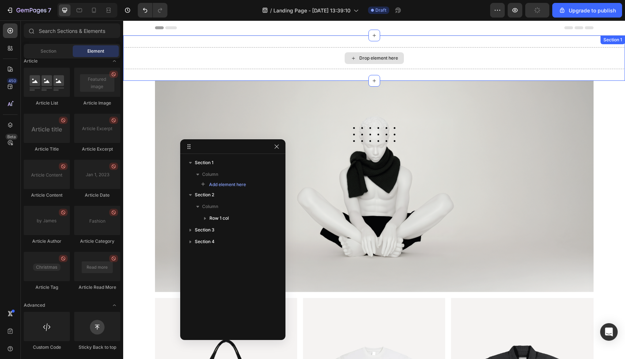
click at [371, 58] on div "Drop element here" at bounding box center [378, 58] width 39 height 6
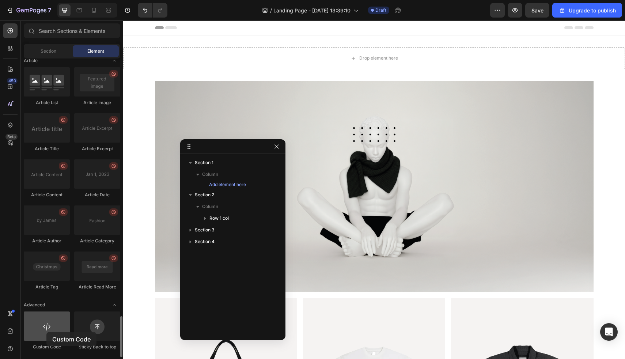
click at [46, 332] on div at bounding box center [47, 325] width 46 height 29
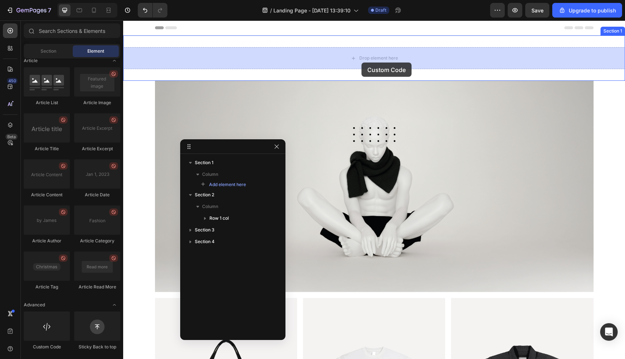
drag, startPoint x: 179, startPoint y: 345, endPoint x: 362, endPoint y: 62, distance: 337.8
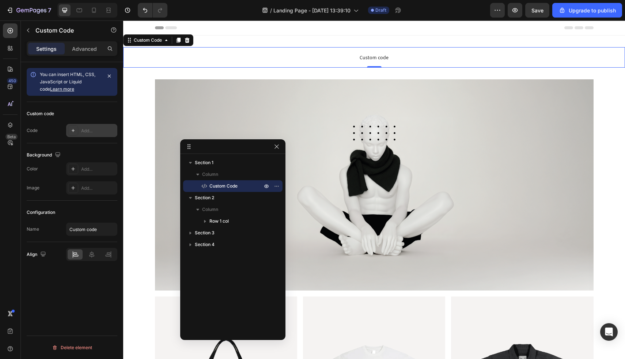
click at [78, 129] on div "Add..." at bounding box center [91, 130] width 51 height 13
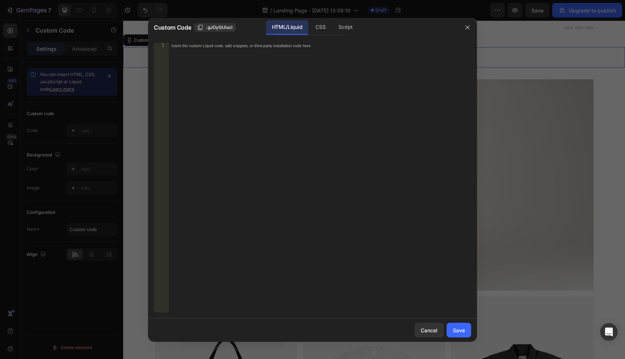
click at [199, 79] on div "Insert the custom Liquid code, add snippets, or third-party installation code h…" at bounding box center [319, 183] width 303 height 281
paste textarea "</style>"
type textarea "</style>"
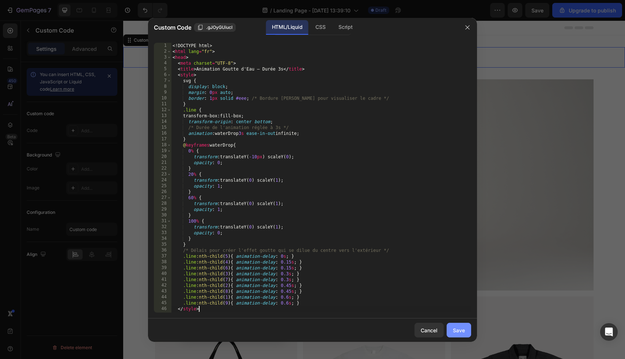
click at [461, 332] on div "Save" at bounding box center [459, 330] width 12 height 8
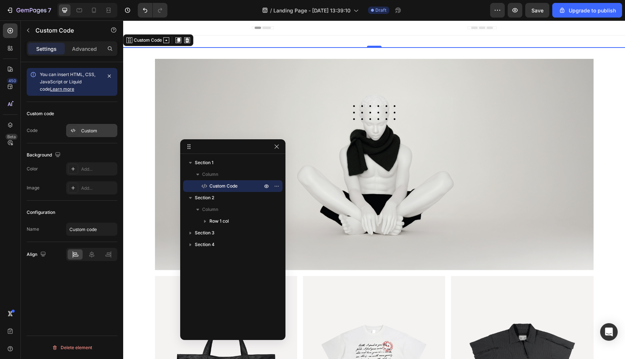
click at [92, 130] on div "Custom" at bounding box center [98, 131] width 34 height 7
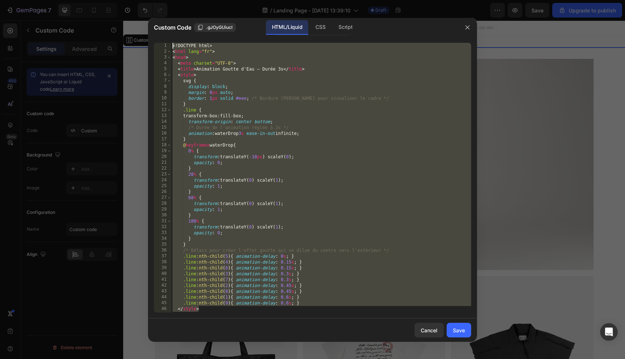
drag, startPoint x: 218, startPoint y: 311, endPoint x: 188, endPoint y: -48, distance: 359.4
click at [188, 0] on html "7 / Landing Page - [DATE] 13:39:10 Draft Preview Save Upgrade to publish 450 Be…" at bounding box center [312, 0] width 625 height 0
type textarea "<!DOCTYPE html> <html lang="fr">"
paste textarea
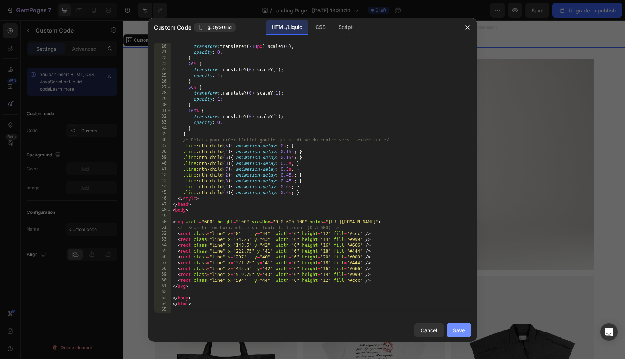
click at [455, 329] on div "Save" at bounding box center [459, 330] width 12 height 8
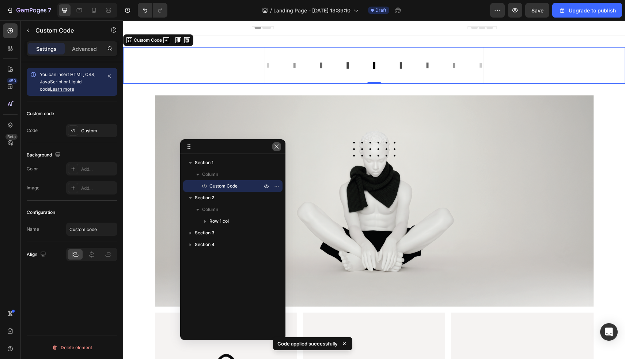
click at [277, 146] on icon "button" at bounding box center [277, 147] width 6 height 6
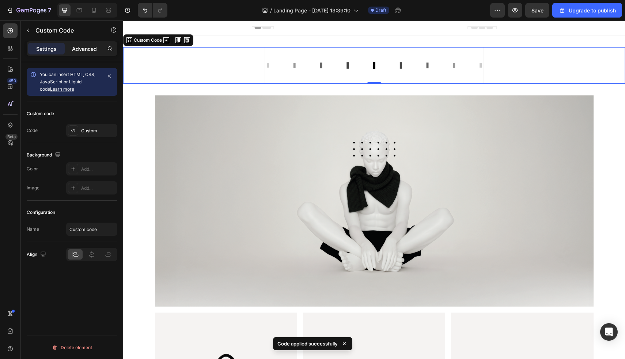
click at [85, 48] on p "Advanced" at bounding box center [84, 49] width 25 height 8
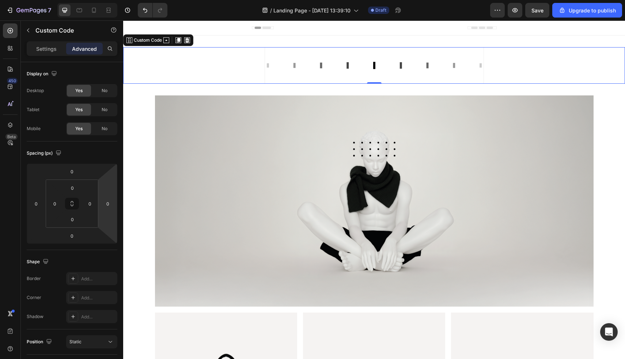
click at [238, 75] on div at bounding box center [374, 65] width 502 height 37
click at [316, 68] on icon at bounding box center [374, 65] width 219 height 37
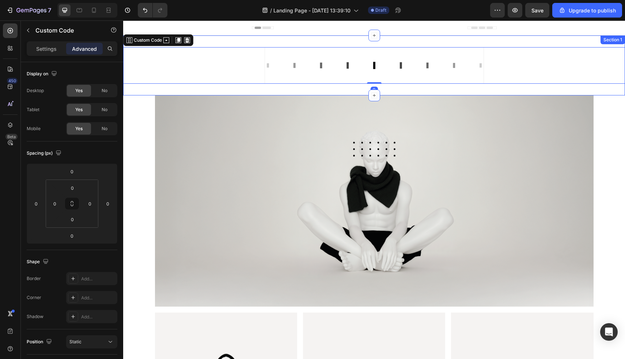
click at [311, 87] on div "Custom Code 0 Section 1" at bounding box center [374, 65] width 502 height 60
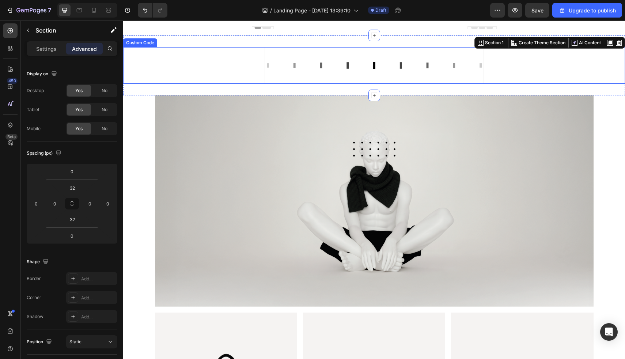
click at [312, 62] on icon at bounding box center [374, 65] width 219 height 37
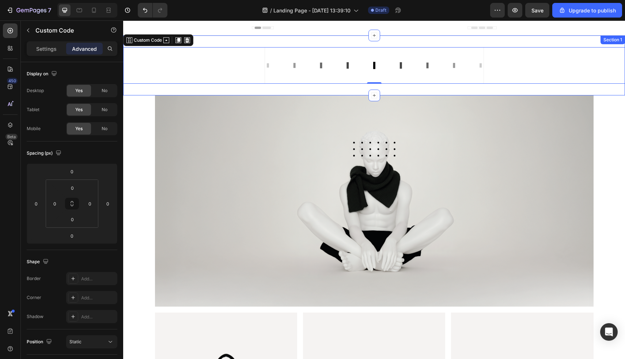
click at [250, 42] on div "Custom Code 0 Section 1" at bounding box center [374, 65] width 502 height 60
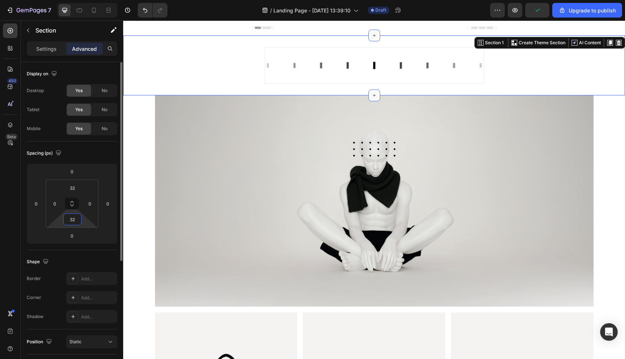
click at [78, 221] on input "32" at bounding box center [72, 219] width 15 height 11
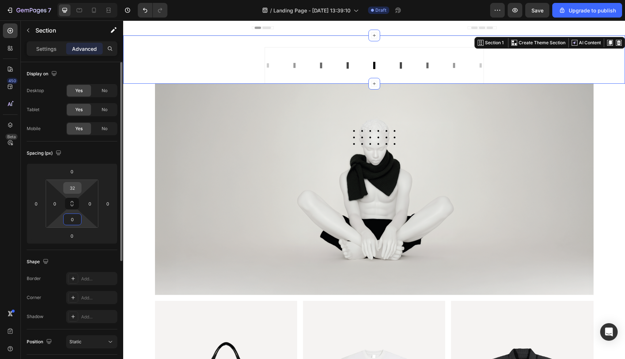
type input "0"
click at [76, 185] on input "32" at bounding box center [72, 187] width 15 height 11
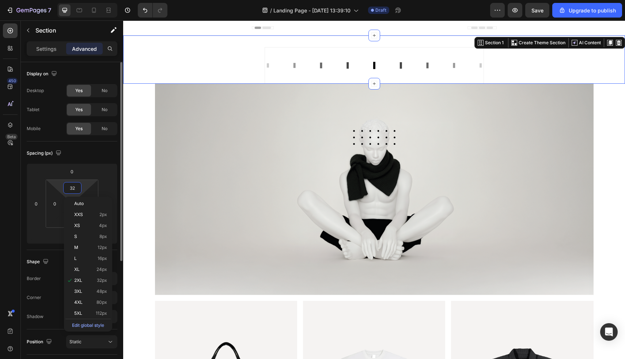
type input "0"
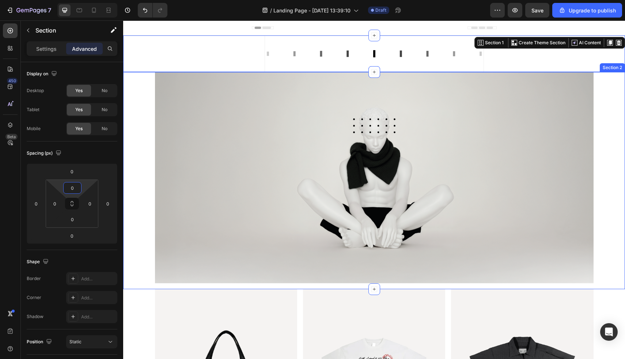
click at [133, 170] on div "Image Row" at bounding box center [374, 180] width 502 height 217
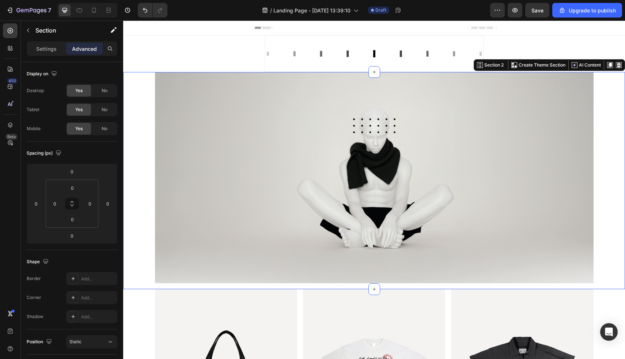
click at [622, 149] on div "Image Row" at bounding box center [374, 180] width 502 height 217
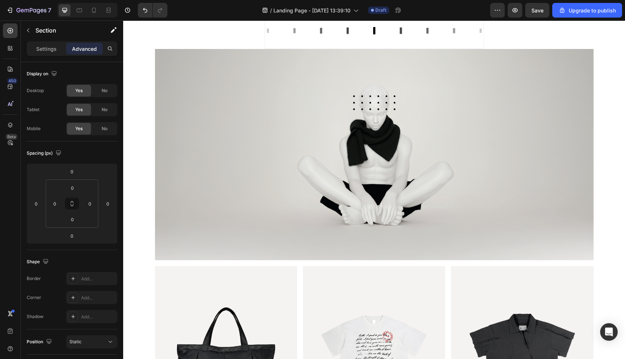
scroll to position [31, 0]
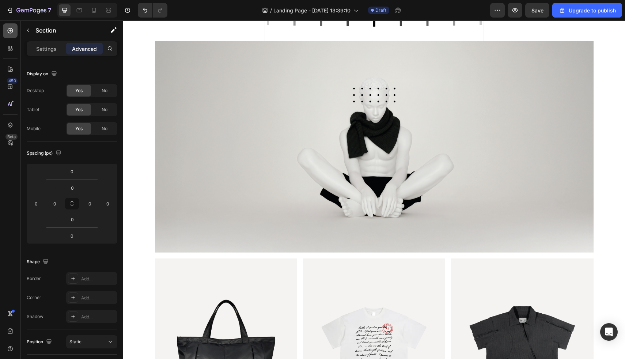
click at [10, 32] on icon at bounding box center [10, 30] width 3 height 3
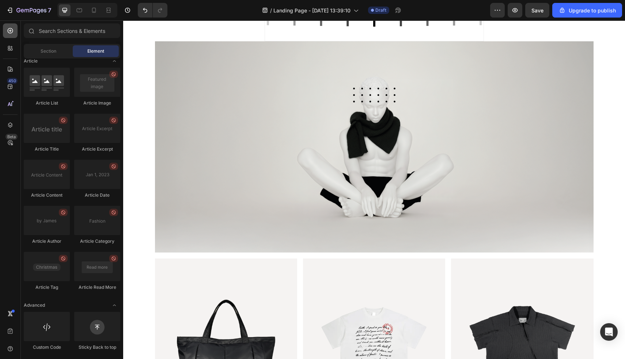
click at [11, 31] on icon at bounding box center [10, 30] width 3 height 3
click at [62, 11] on icon at bounding box center [64, 10] width 7 height 7
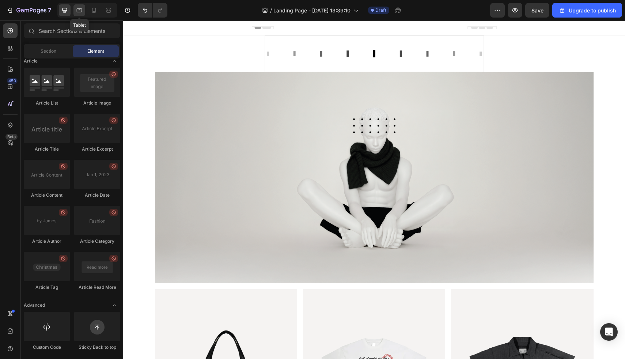
click at [82, 11] on icon at bounding box center [79, 10] width 5 height 4
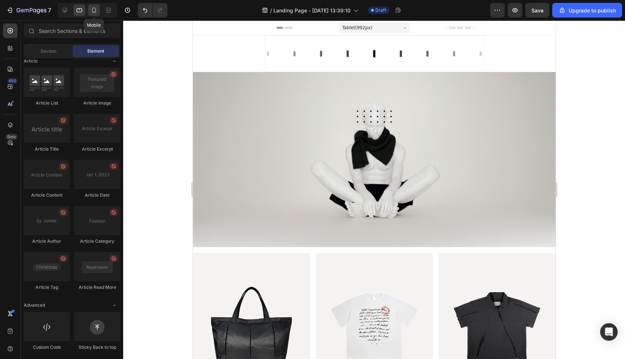
click at [93, 9] on icon at bounding box center [93, 10] width 7 height 7
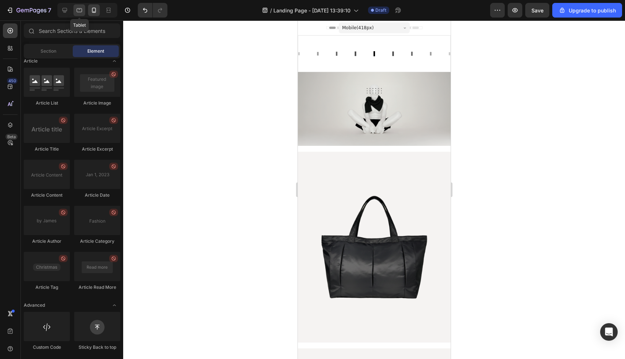
click at [77, 10] on icon at bounding box center [79, 10] width 7 height 7
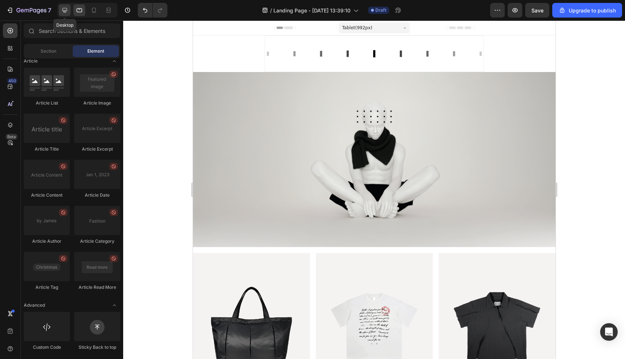
click at [65, 10] on icon at bounding box center [64, 10] width 7 height 7
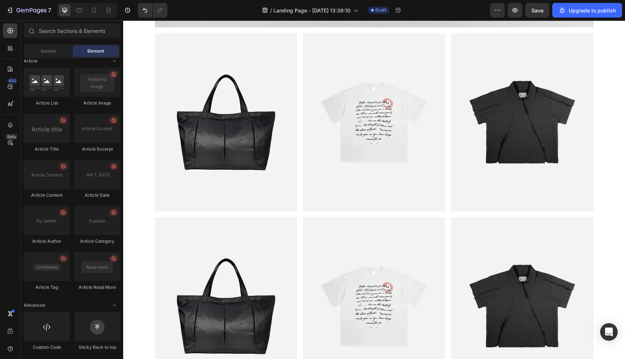
scroll to position [164, 0]
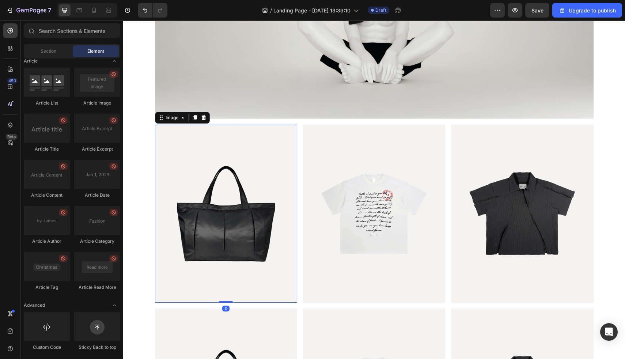
click at [249, 254] on img at bounding box center [226, 214] width 142 height 178
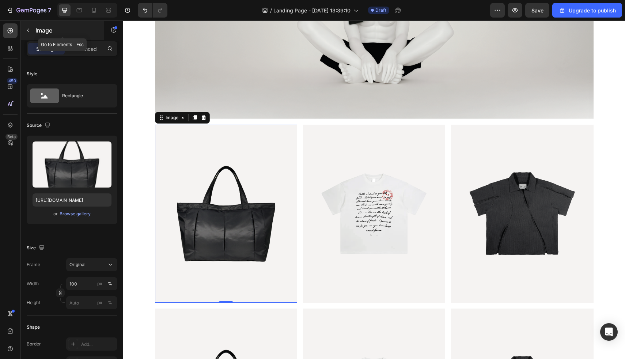
click at [30, 30] on icon "button" at bounding box center [28, 30] width 6 height 6
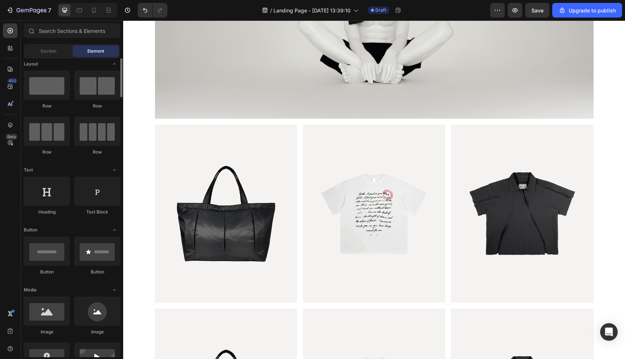
scroll to position [0, 0]
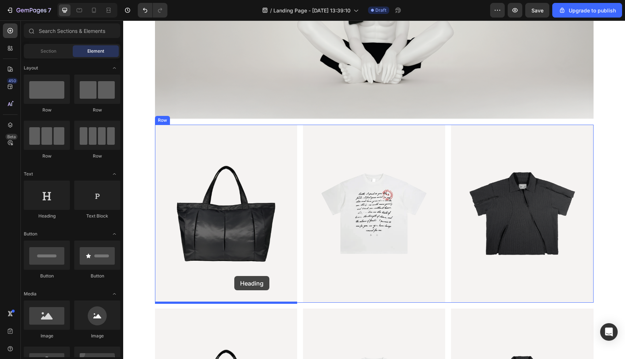
drag, startPoint x: 183, startPoint y: 219, endPoint x: 234, endPoint y: 276, distance: 76.9
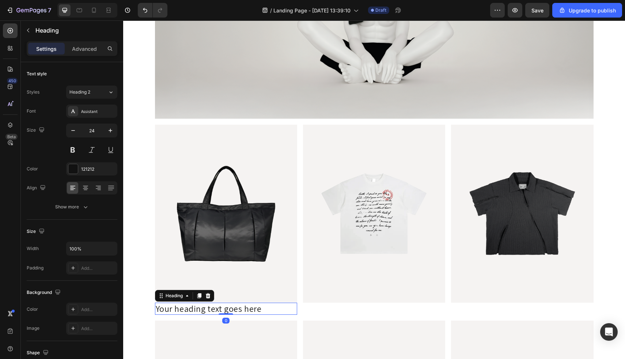
click at [253, 308] on h2 "Your heading text goes here" at bounding box center [226, 309] width 142 height 12
click at [253, 308] on p "Your heading text goes here" at bounding box center [226, 308] width 141 height 11
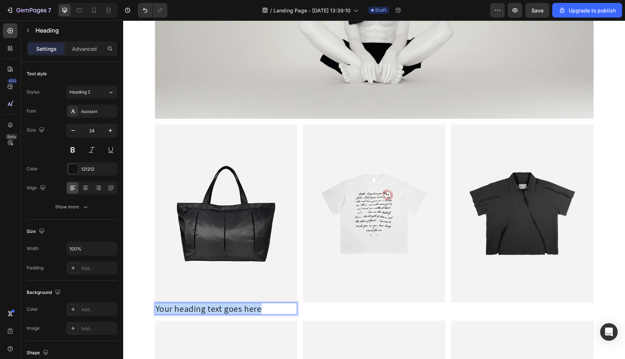
click at [253, 308] on p "Your heading text goes here" at bounding box center [226, 308] width 141 height 11
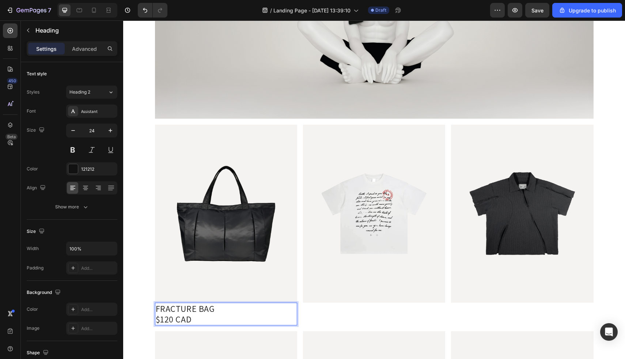
click at [173, 312] on p "FRACTURE BAG $120 CAD" at bounding box center [226, 313] width 141 height 21
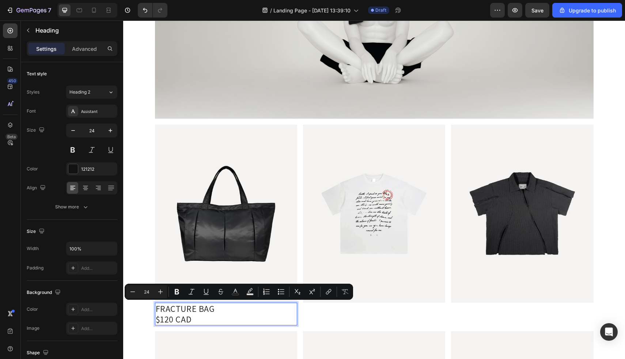
click at [190, 318] on p "FRACTURE BAG $120 CAD" at bounding box center [226, 313] width 141 height 21
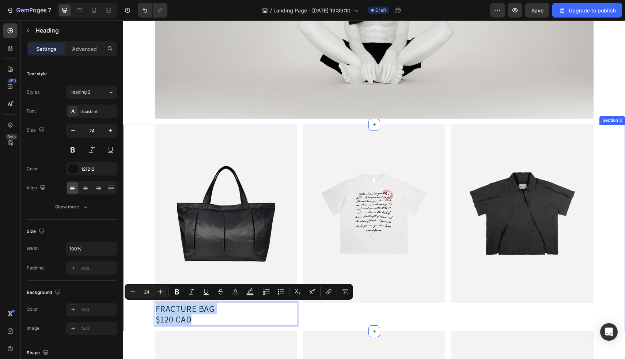
drag, startPoint x: 193, startPoint y: 319, endPoint x: 148, endPoint y: 295, distance: 50.9
click at [148, 295] on div "Image FRACTURE BAG $120 CAD Heading 0 Image Image Row" at bounding box center [374, 228] width 502 height 206
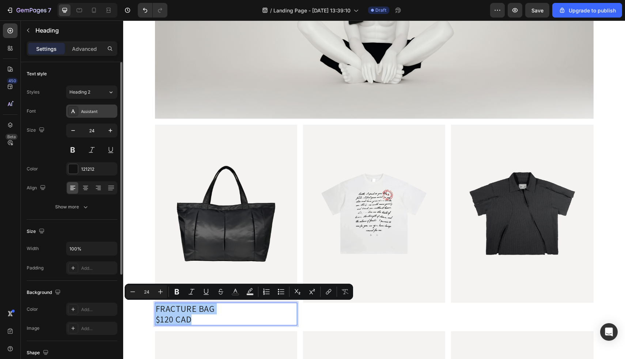
click at [108, 109] on div "Assistant" at bounding box center [98, 111] width 34 height 7
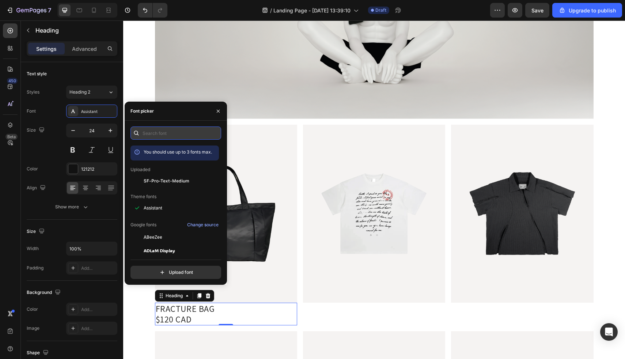
click at [155, 138] on input "text" at bounding box center [175, 132] width 91 height 13
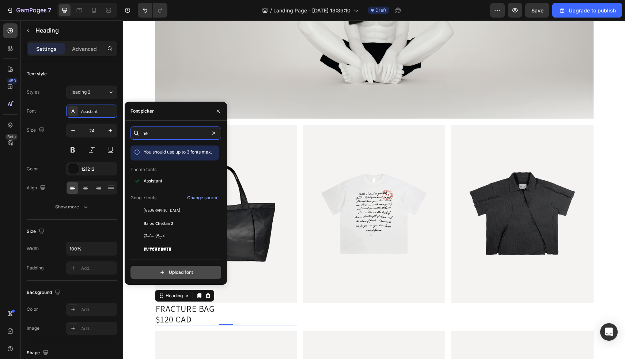
type input "h"
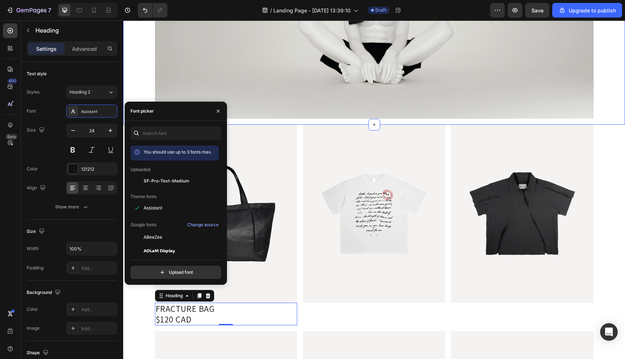
click at [139, 76] on div "Image Row" at bounding box center [374, 16] width 502 height 217
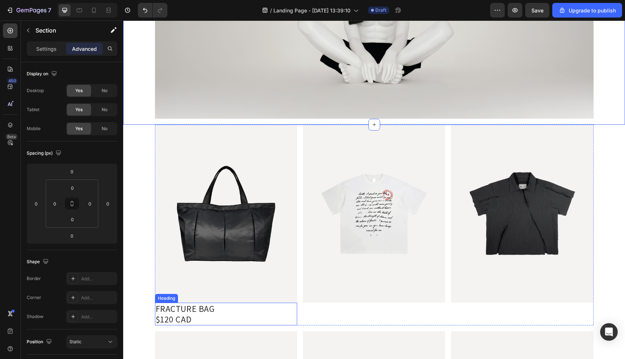
click at [173, 315] on p "FRACTURE BAG $120 CAD" at bounding box center [226, 313] width 141 height 21
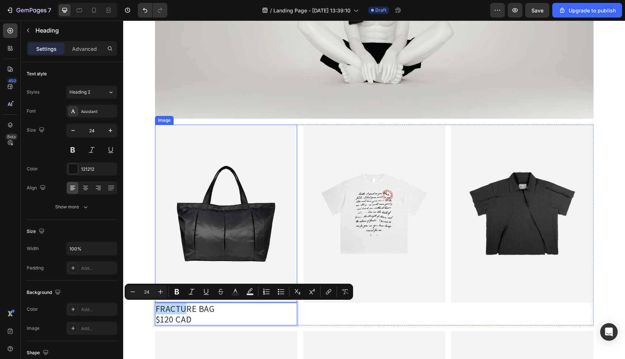
drag, startPoint x: 185, startPoint y: 306, endPoint x: 184, endPoint y: 282, distance: 24.1
click at [137, 261] on div "Image FRACTURE BAG $120 CAD Heading 0 Image Image Row" at bounding box center [374, 228] width 502 height 206
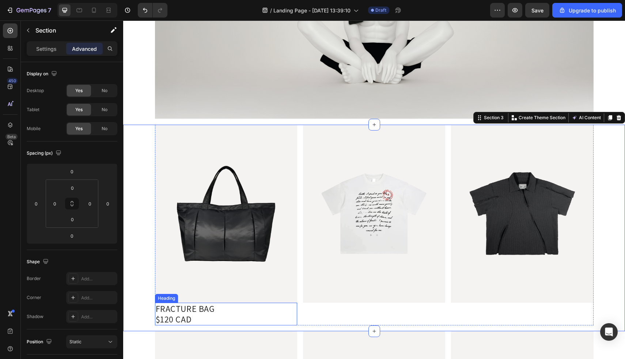
click at [192, 312] on p "FRACTURE BAG $120 CAD" at bounding box center [226, 313] width 141 height 21
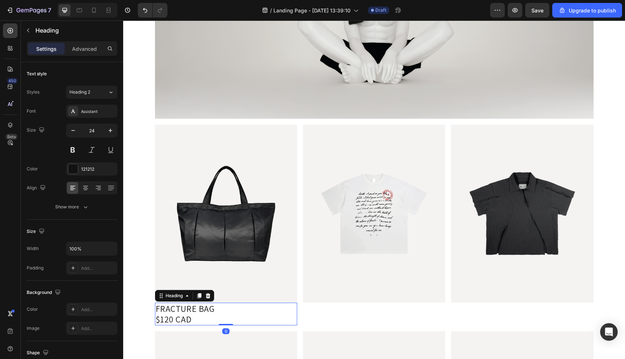
drag, startPoint x: 227, startPoint y: 324, endPoint x: 227, endPoint y: 287, distance: 36.9
click at [227, 287] on div "Image FRACTURE BAG $120 CAD Heading 0" at bounding box center [226, 225] width 142 height 200
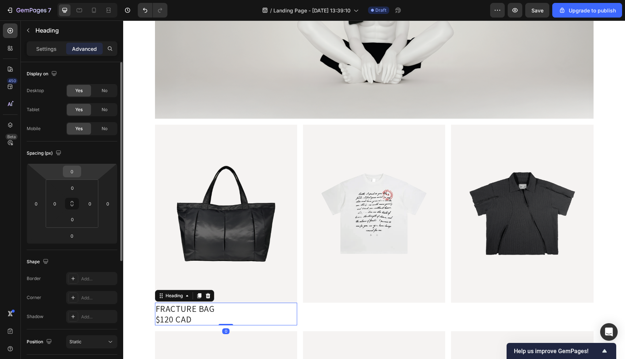
click at [76, 174] on input "0" at bounding box center [72, 171] width 15 height 11
type input "-1"
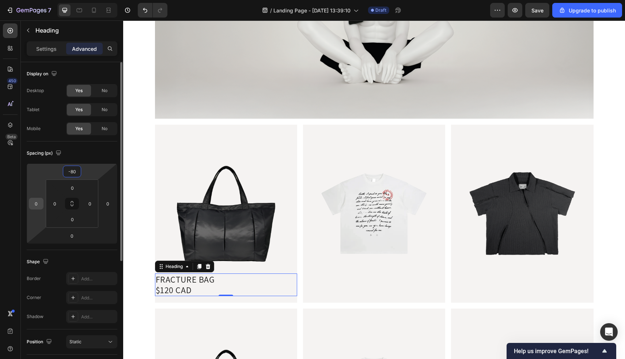
type input "-80"
click at [39, 205] on input "0" at bounding box center [36, 203] width 11 height 11
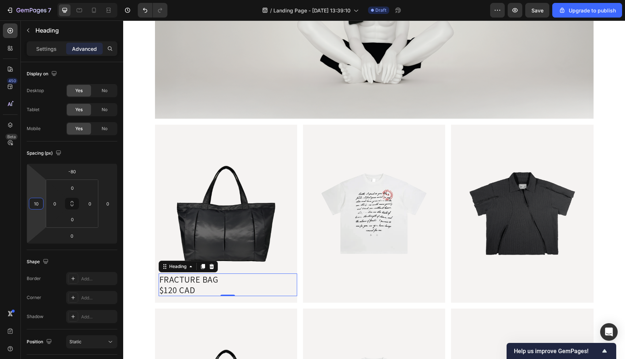
type input "1"
type input "30"
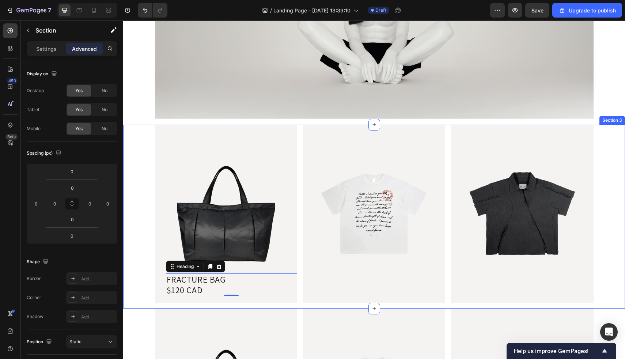
click at [132, 254] on div "Image FRACTURE BAG $120 CAD Heading 0 Image Image Row" at bounding box center [374, 217] width 502 height 184
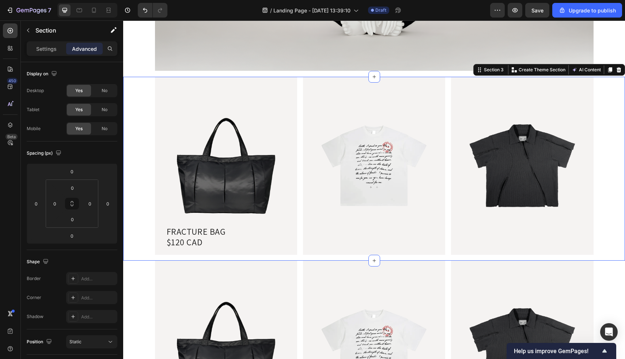
scroll to position [215, 0]
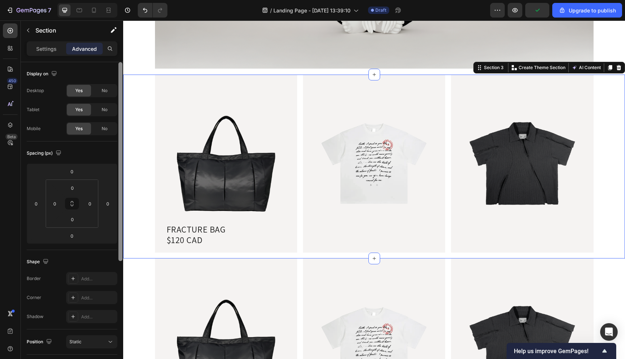
click at [118, 327] on div at bounding box center [120, 221] width 5 height 318
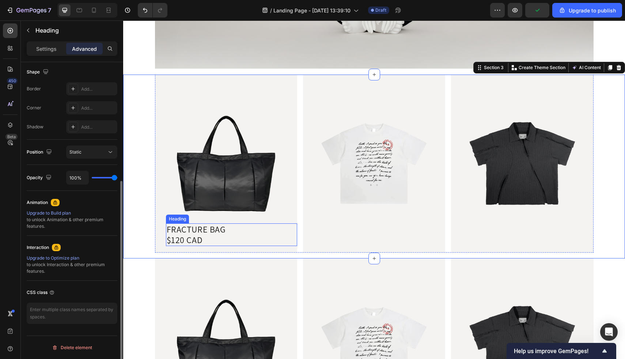
click at [179, 234] on p "FRACTURE BAG $120 CAD" at bounding box center [232, 234] width 130 height 21
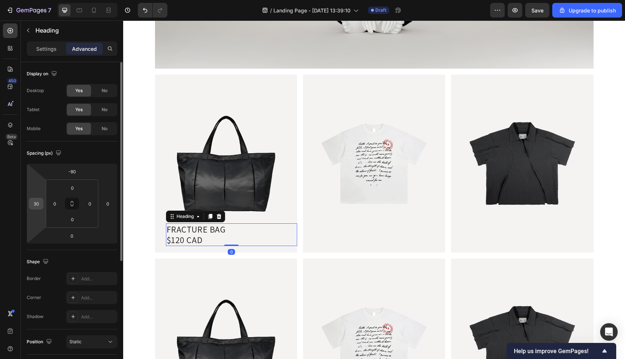
click at [39, 207] on input "30" at bounding box center [36, 203] width 11 height 11
type input "20"
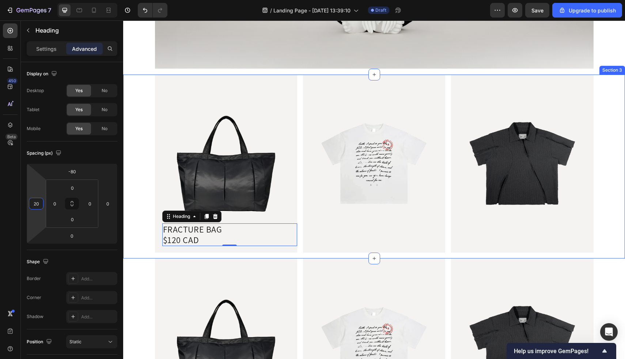
click at [139, 217] on div "Image FRACTURE BAG $120 CAD Heading 0 Image Image Row" at bounding box center [374, 167] width 502 height 184
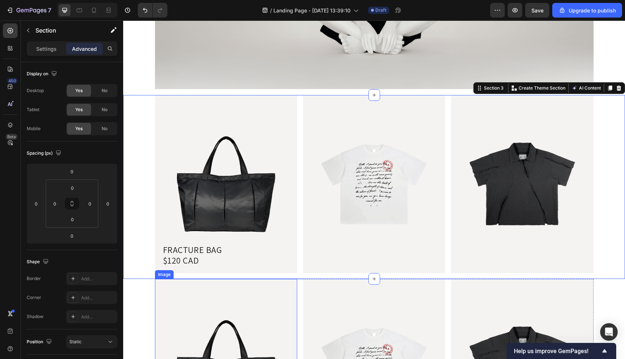
scroll to position [187, 0]
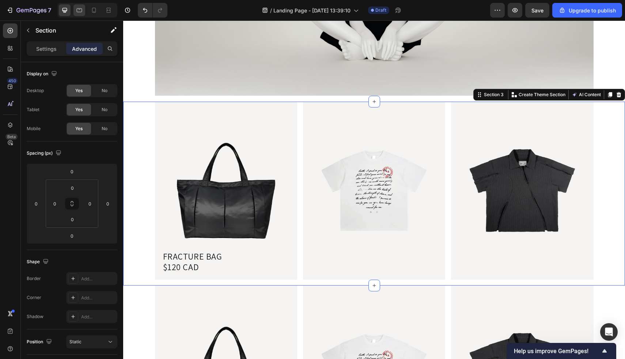
click at [83, 10] on div at bounding box center [79, 10] width 12 height 12
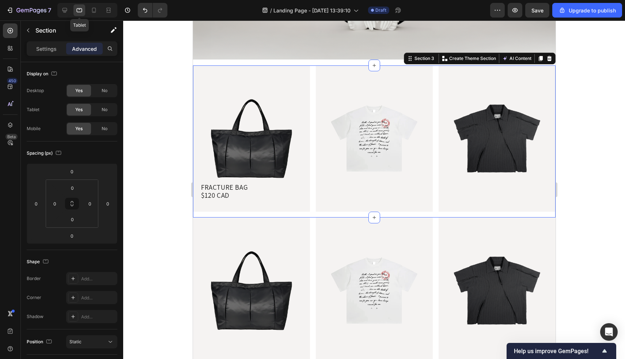
scroll to position [207, 0]
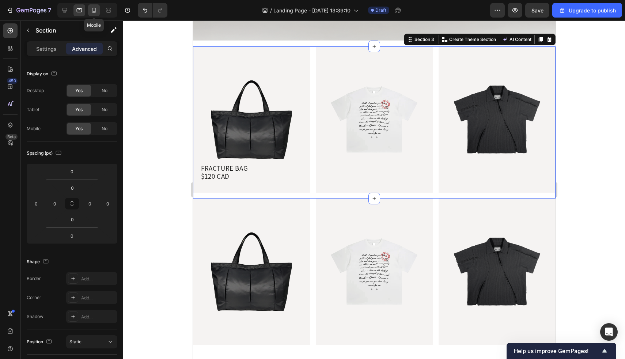
click at [91, 10] on icon at bounding box center [93, 10] width 7 height 7
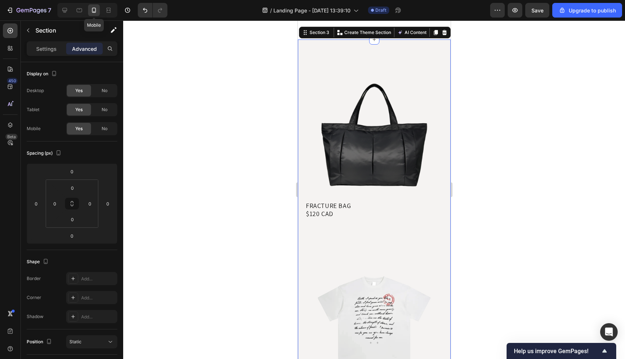
scroll to position [165, 0]
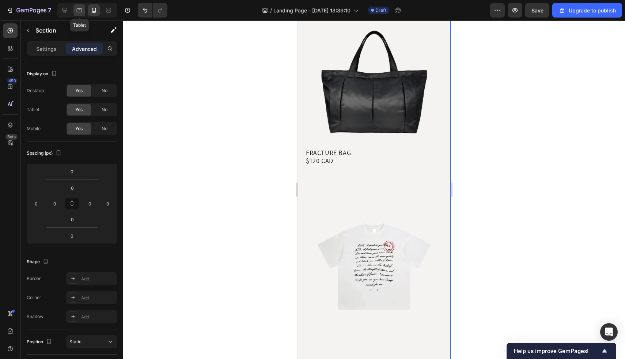
click at [77, 11] on icon at bounding box center [79, 10] width 5 height 4
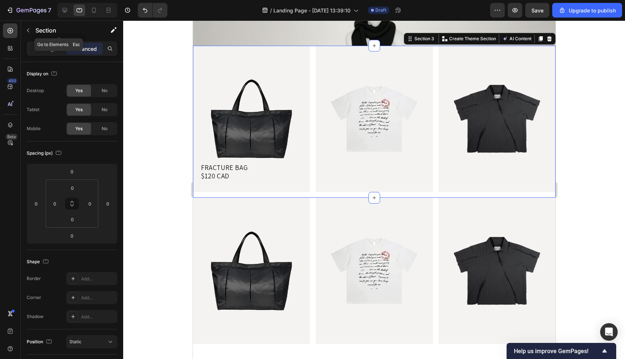
scroll to position [113, 0]
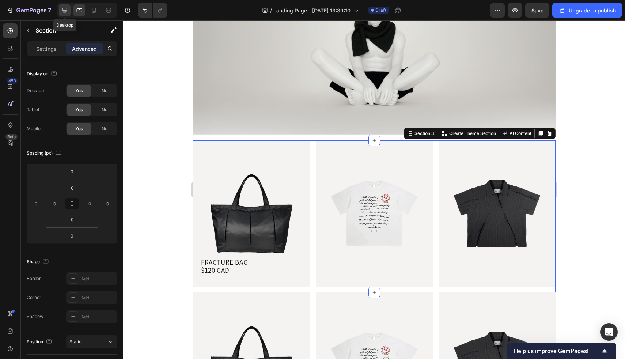
click at [62, 11] on icon at bounding box center [64, 10] width 5 height 5
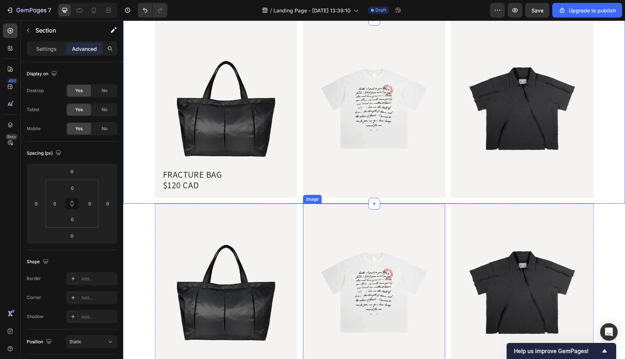
scroll to position [270, 0]
